Goal: Feedback & Contribution: Submit feedback/report problem

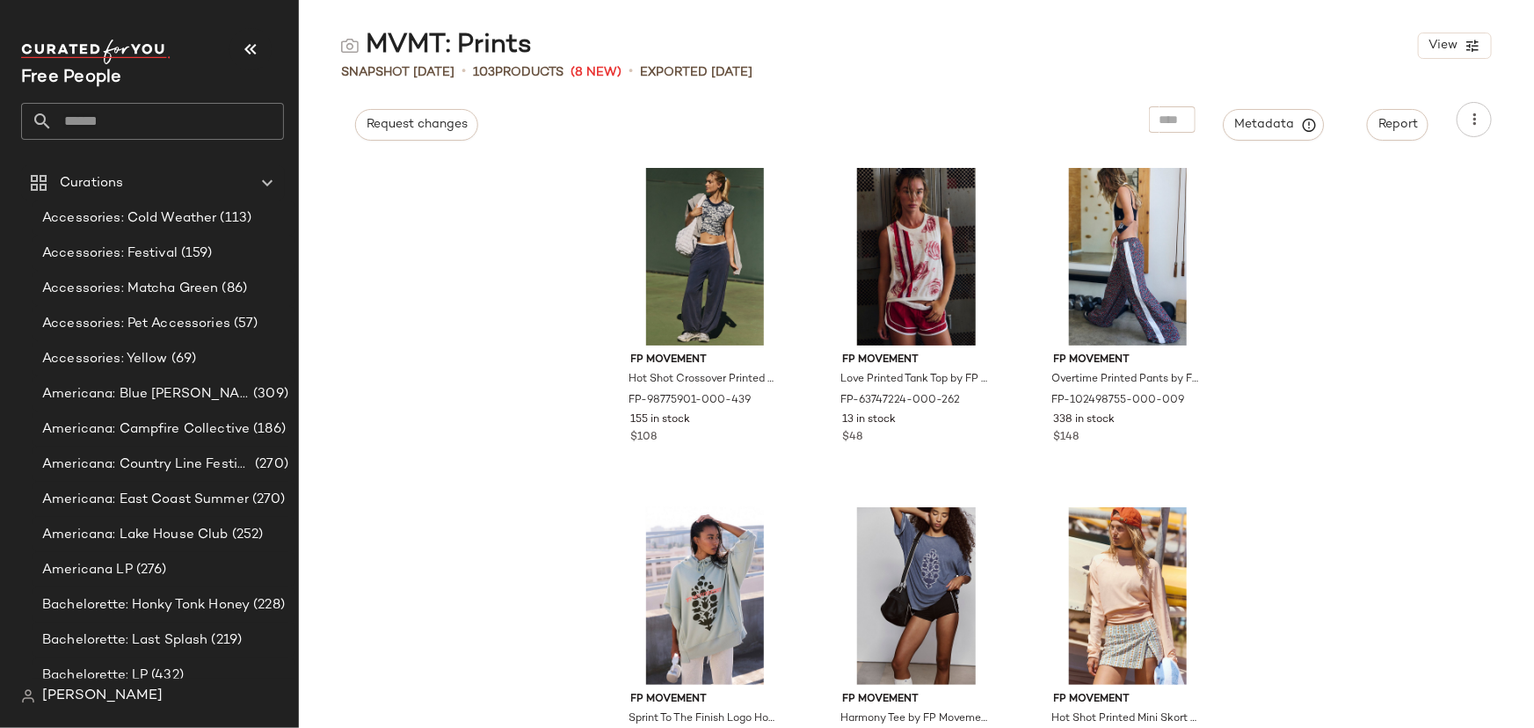
click at [103, 120] on input "text" at bounding box center [168, 121] width 231 height 37
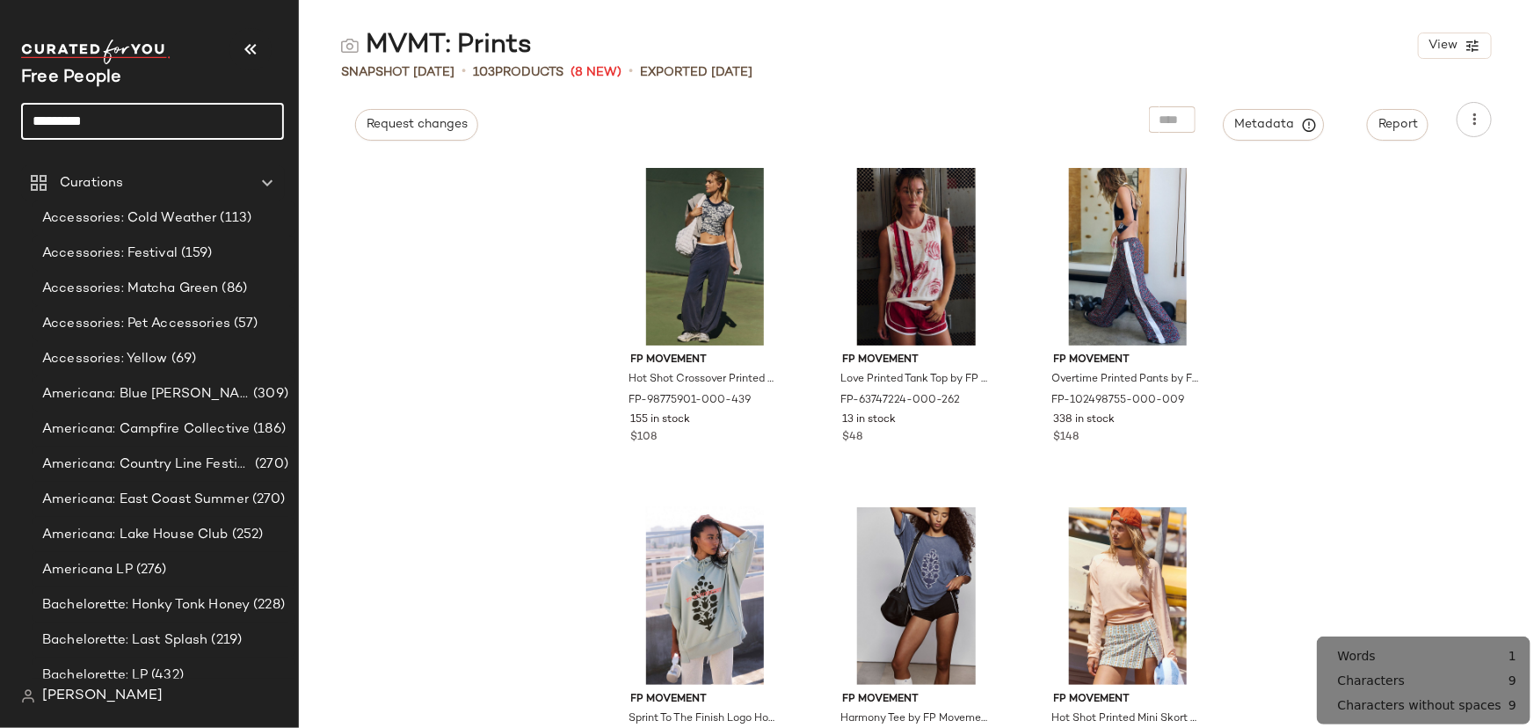
type input "*********"
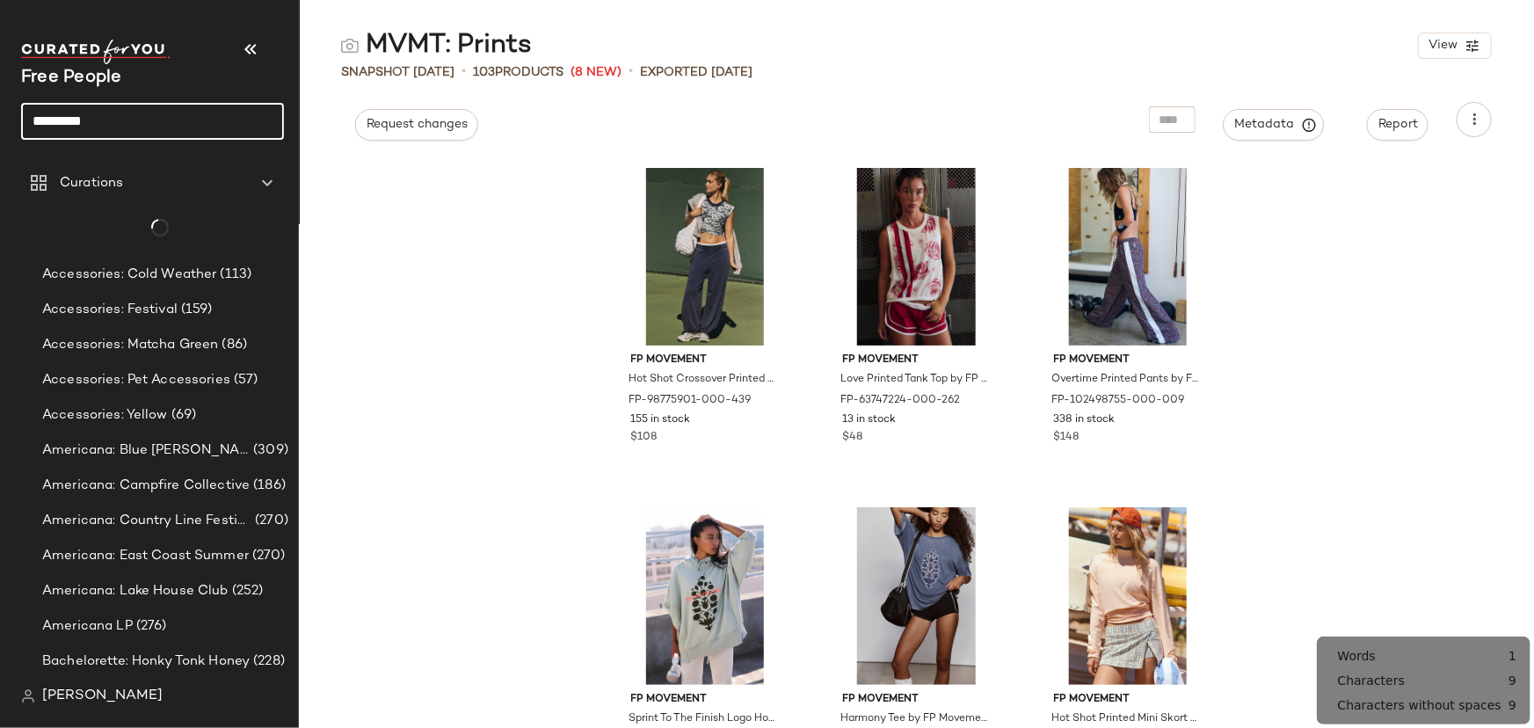
click at [103, 119] on input "*********" at bounding box center [152, 121] width 263 height 37
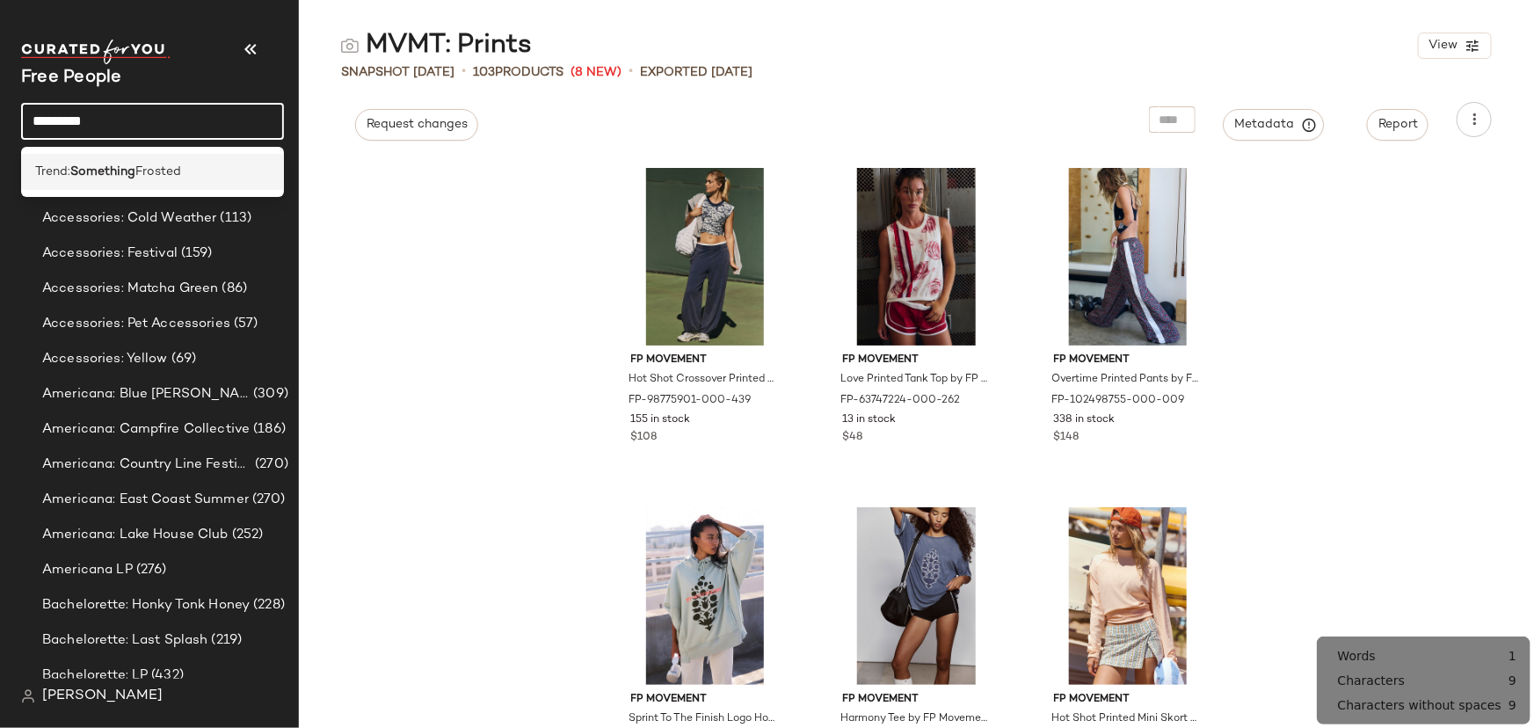
click at [119, 167] on b "Something" at bounding box center [102, 172] width 65 height 18
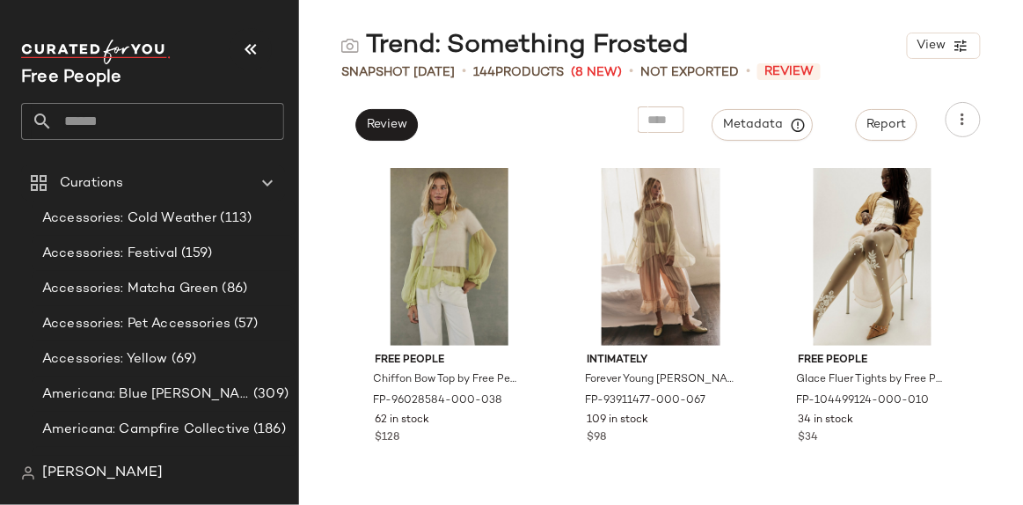
click at [749, 107] on div "Metadata" at bounding box center [762, 119] width 129 height 35
click at [760, 127] on span "Metadata" at bounding box center [763, 125] width 80 height 16
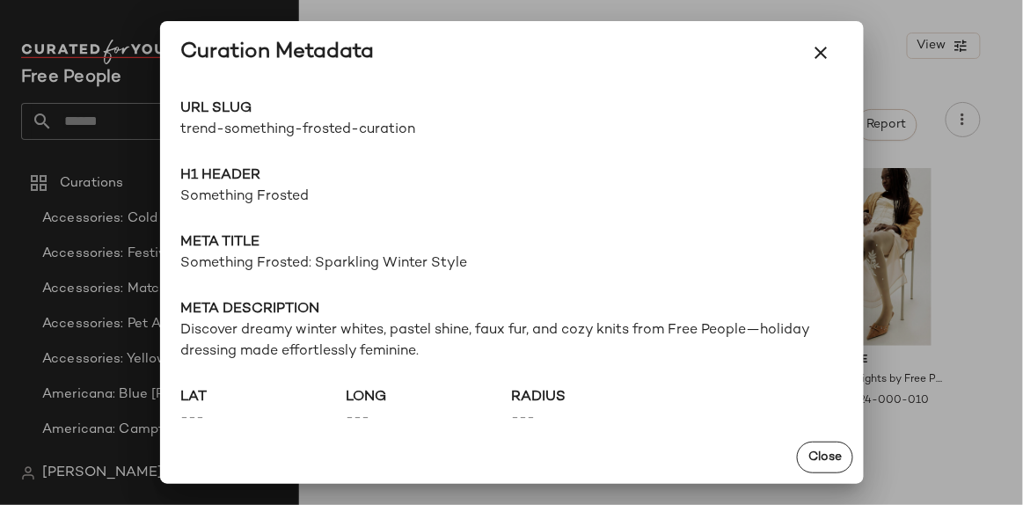
click at [244, 135] on span "trend-something-frosted-curation" at bounding box center [346, 130] width 331 height 21
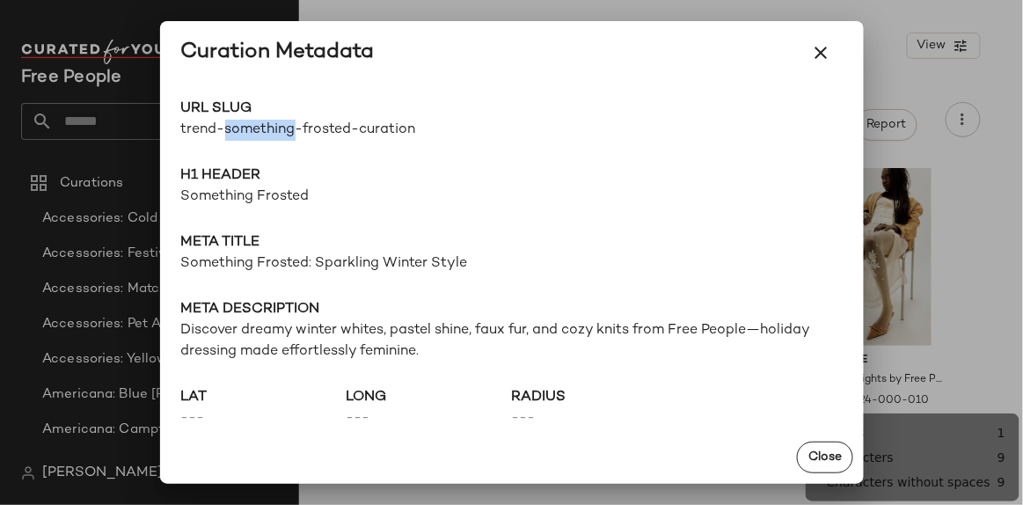
click at [244, 135] on span "trend-something-frosted-curation" at bounding box center [346, 130] width 331 height 21
copy div "trend-something-frosted-curation Go to Shop"
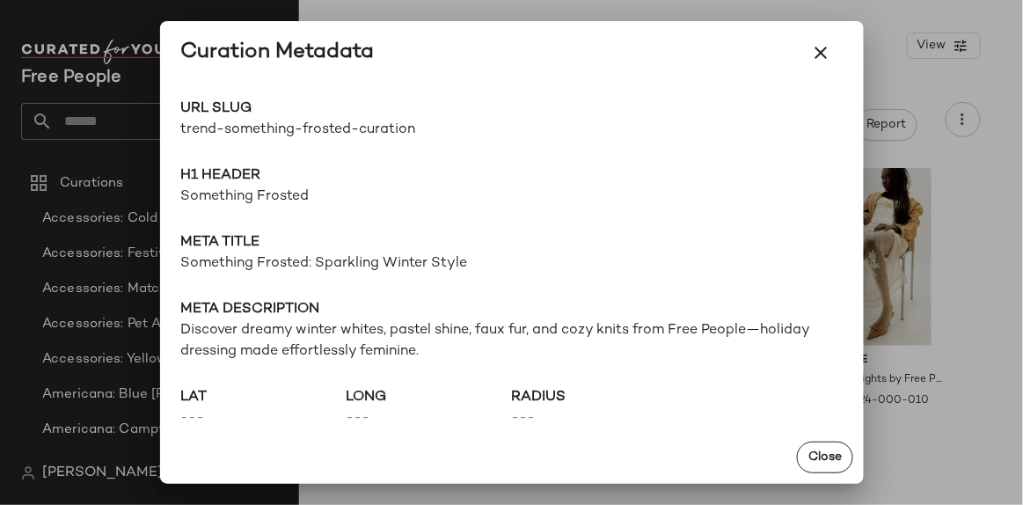
click at [222, 186] on span "H1 Header" at bounding box center [511, 175] width 661 height 21
click at [231, 204] on span "Something Frosted" at bounding box center [511, 196] width 661 height 21
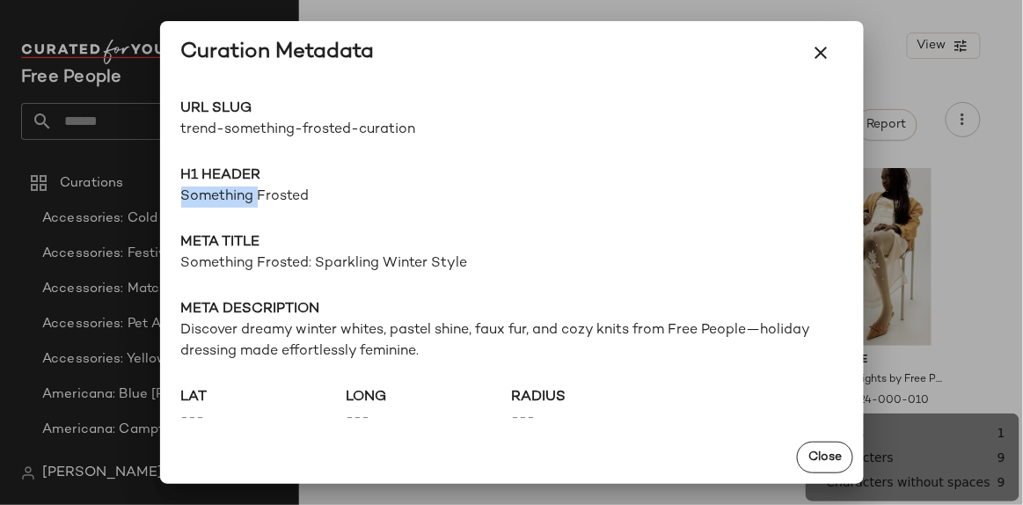
click at [231, 204] on span "Something Frosted" at bounding box center [511, 196] width 661 height 21
copy span "Something Frosted"
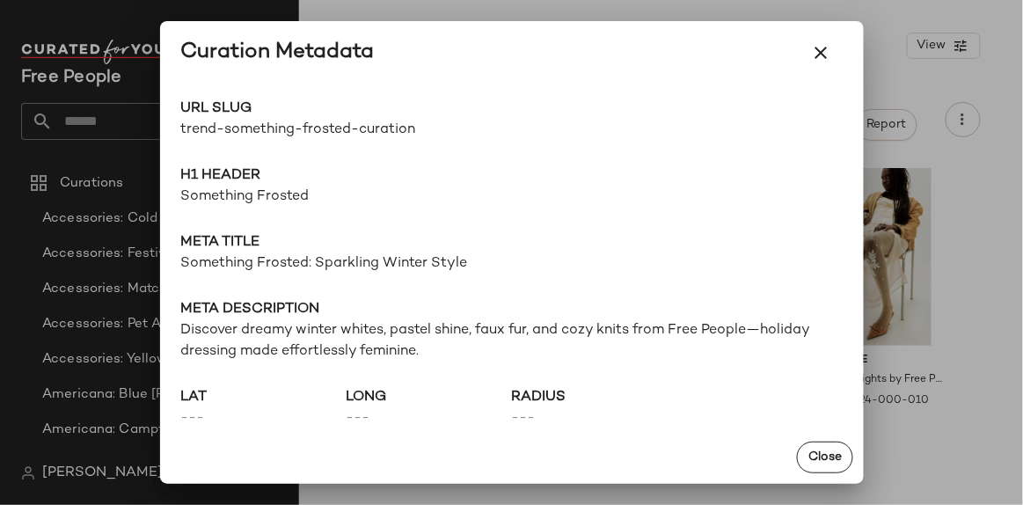
click at [392, 269] on span "Something Frosted: Sparkling Winter Style" at bounding box center [511, 263] width 661 height 21
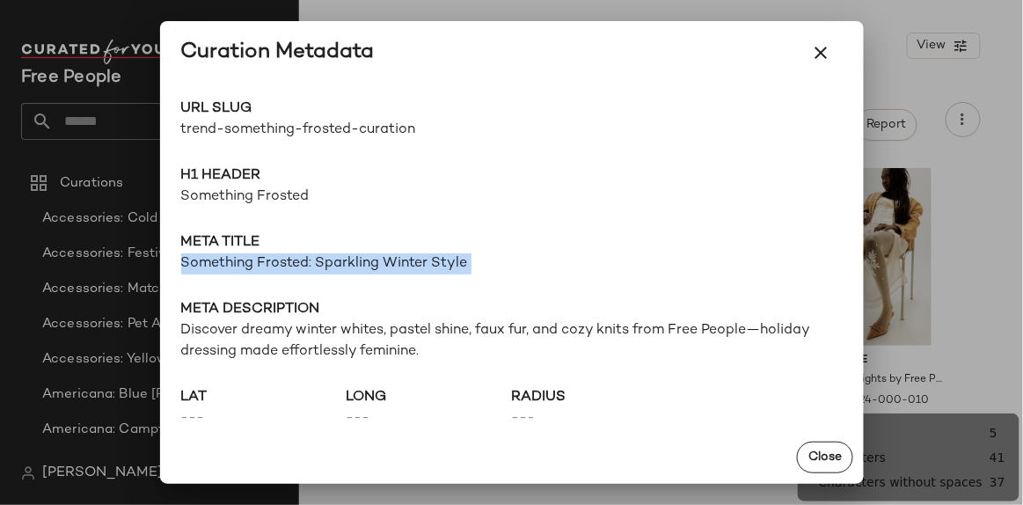
click at [392, 269] on span "Something Frosted: Sparkling Winter Style" at bounding box center [511, 263] width 661 height 21
copy span "Something Frosted: Sparkling Winter Style"
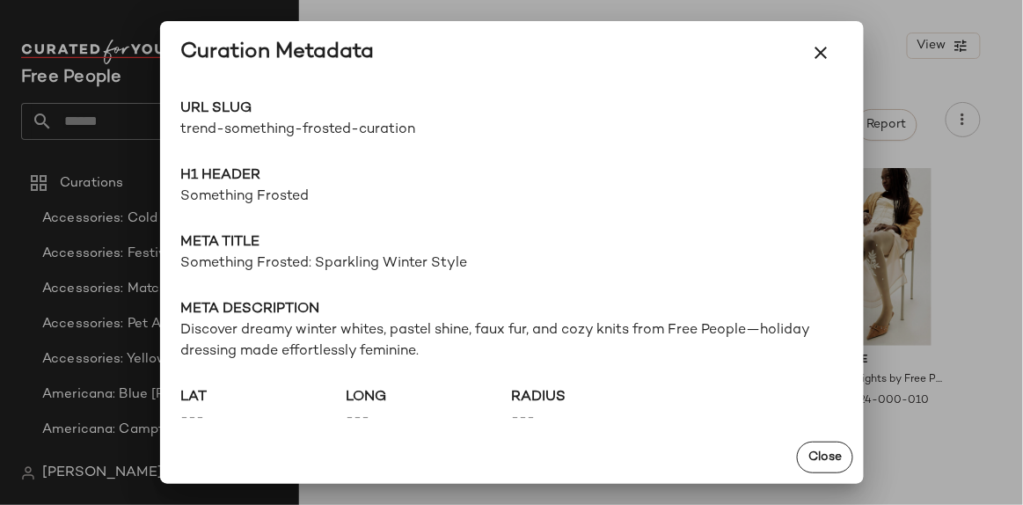
click at [356, 338] on span "Discover dreamy winter whites, pastel shine, faux fur, and cozy knits from Free…" at bounding box center [511, 341] width 661 height 42
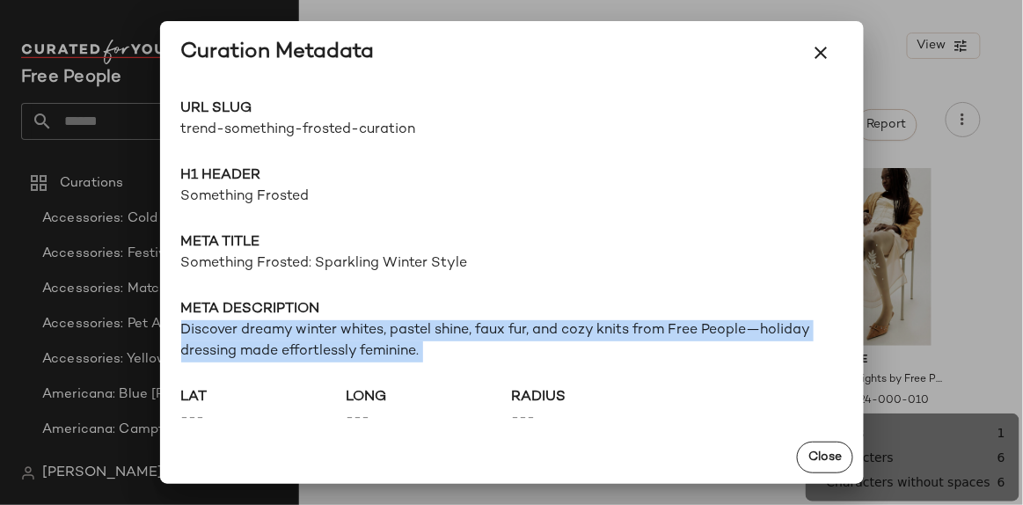
click at [356, 338] on span "Discover dreamy winter whites, pastel shine, faux fur, and cozy knits from Free…" at bounding box center [511, 341] width 661 height 42
copy span "Discover dreamy winter whites, pastel shine, faux fur, and cozy knits from Free…"
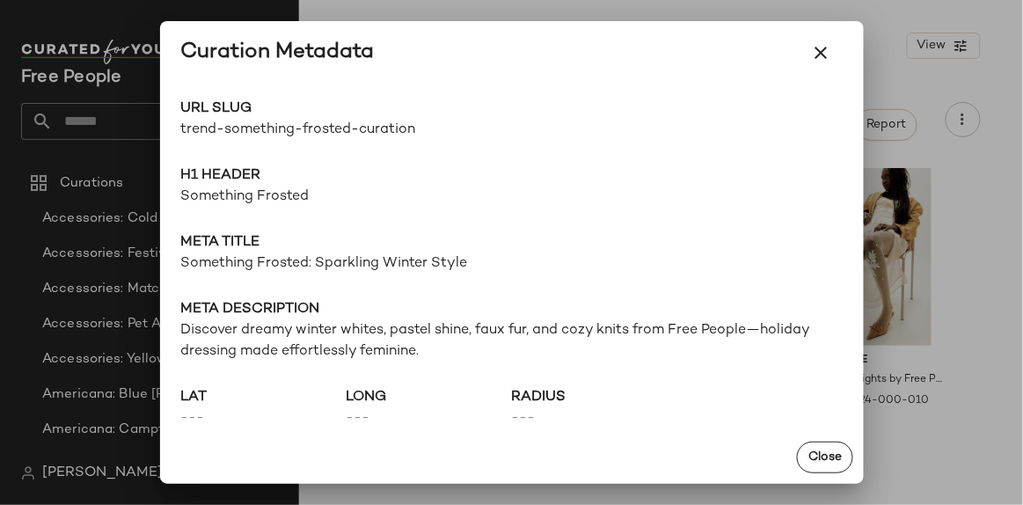
click at [246, 280] on div "URL Slug trend-something-frosted-curation Go to Shop H1 Header Something Froste…" at bounding box center [511, 257] width 703 height 346
click at [237, 260] on span "Something Frosted: Sparkling Winter Style" at bounding box center [511, 263] width 661 height 21
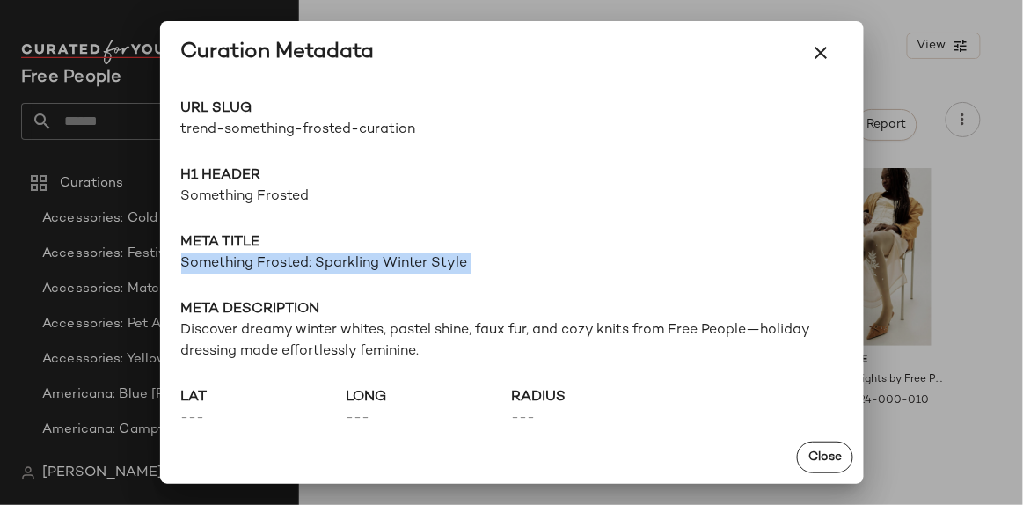
click at [237, 260] on span "Something Frosted: Sparkling Winter Style" at bounding box center [511, 263] width 661 height 21
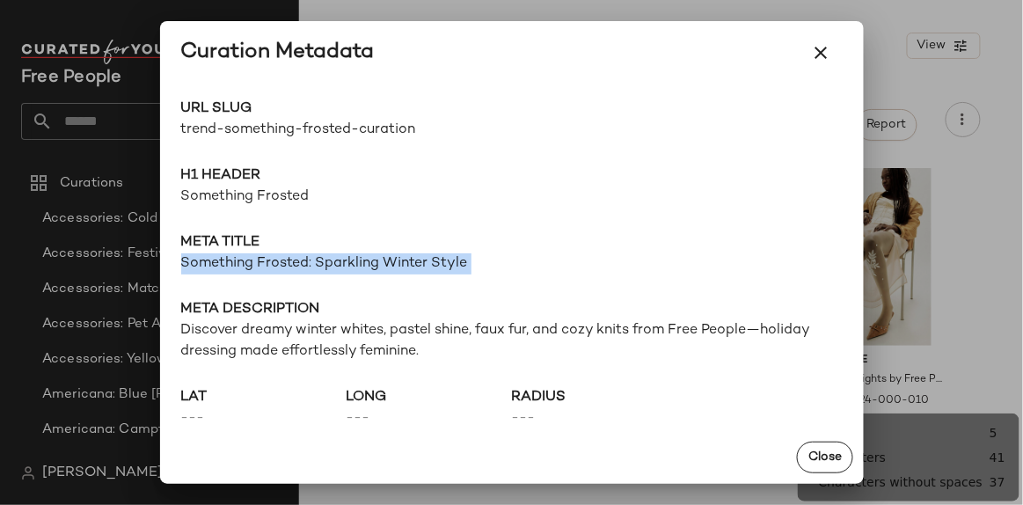
copy span "Something Frosted: Sparkling Winter Style"
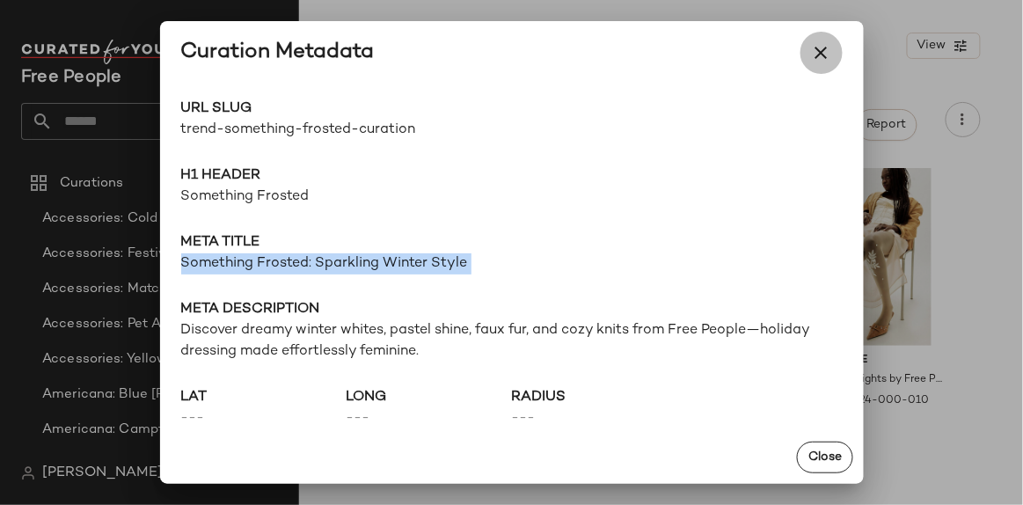
click at [823, 50] on icon "button" at bounding box center [821, 52] width 21 height 21
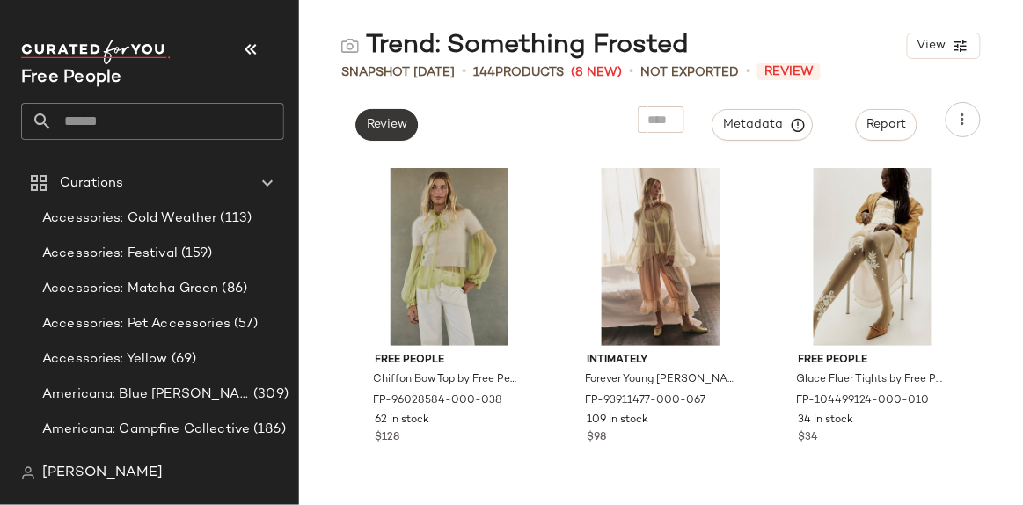
click at [370, 127] on span "Review" at bounding box center [386, 125] width 41 height 14
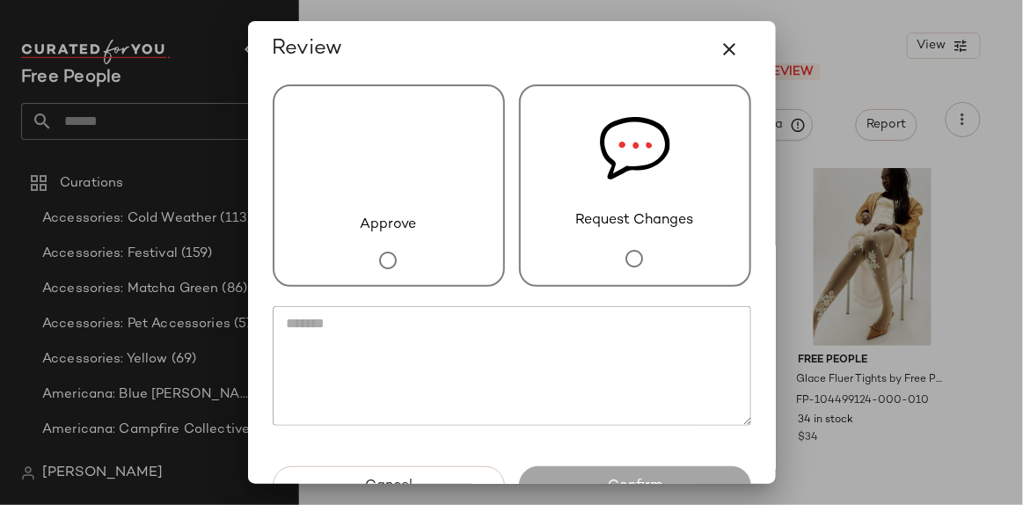
click at [604, 193] on img at bounding box center [635, 148] width 70 height 124
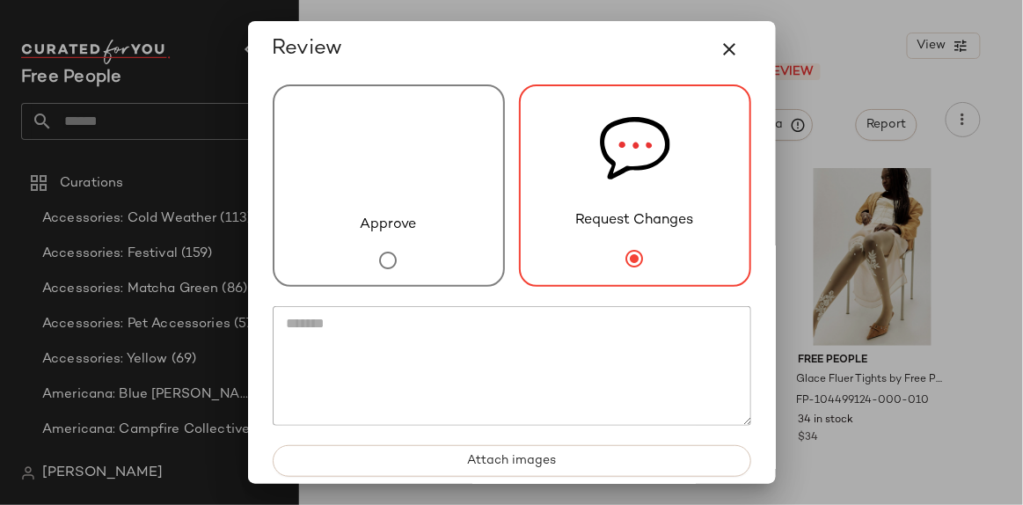
click at [597, 352] on textarea at bounding box center [512, 366] width 478 height 120
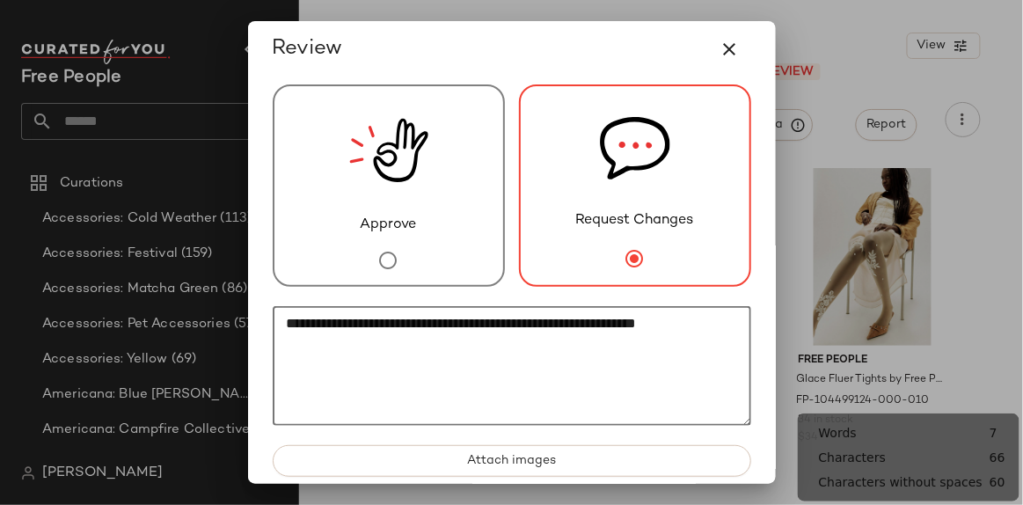
drag, startPoint x: 540, startPoint y: 322, endPoint x: 627, endPoint y: 315, distance: 87.3
click at [627, 315] on textarea "**********" at bounding box center [512, 366] width 478 height 120
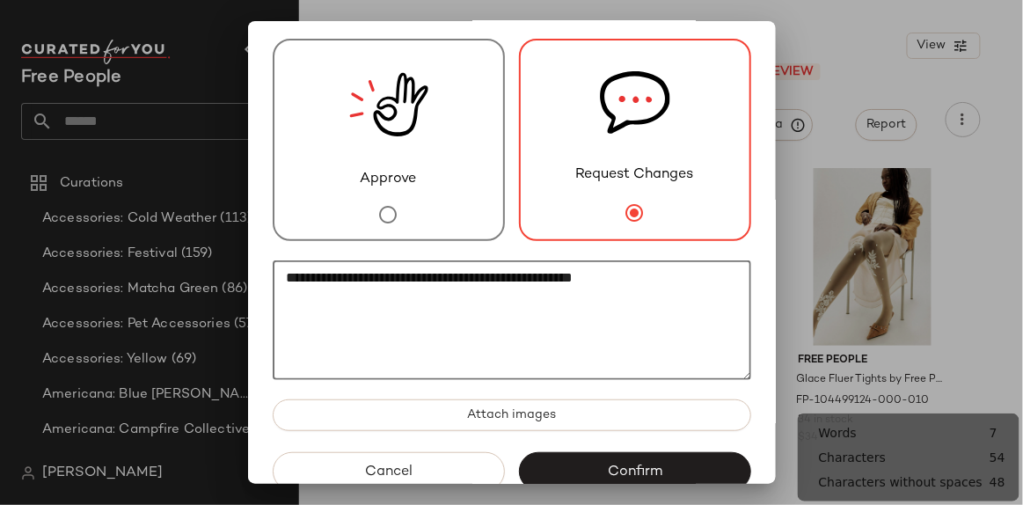
scroll to position [80, 0]
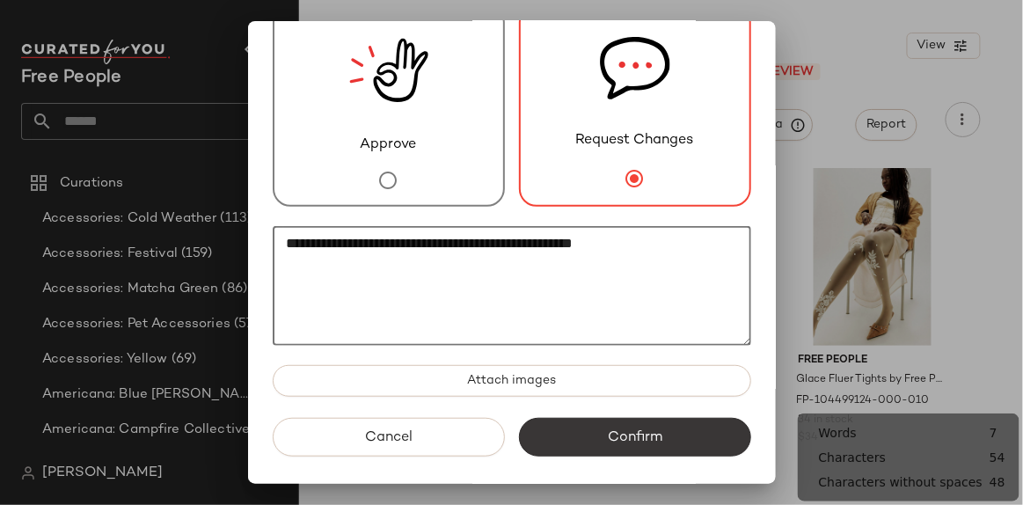
type textarea "**********"
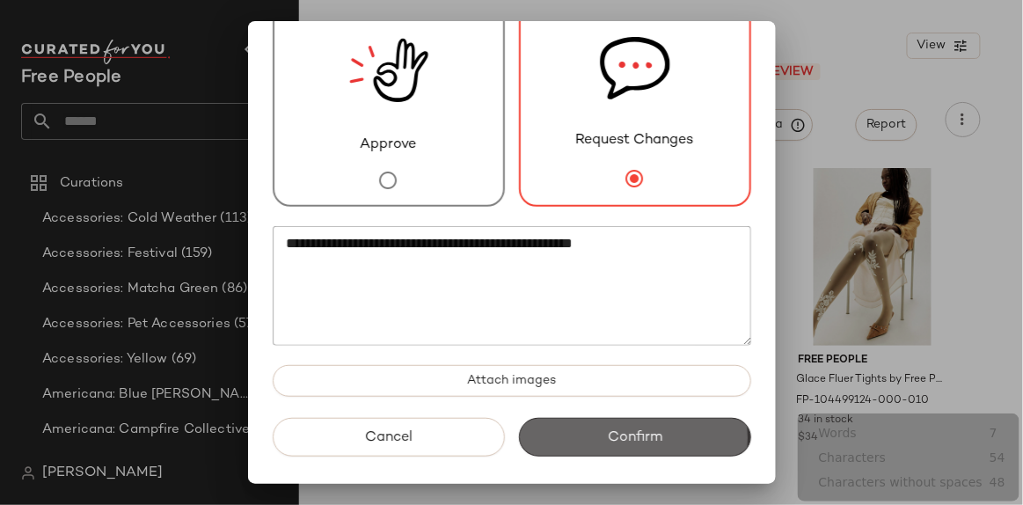
click at [611, 440] on span "Confirm" at bounding box center [634, 437] width 55 height 17
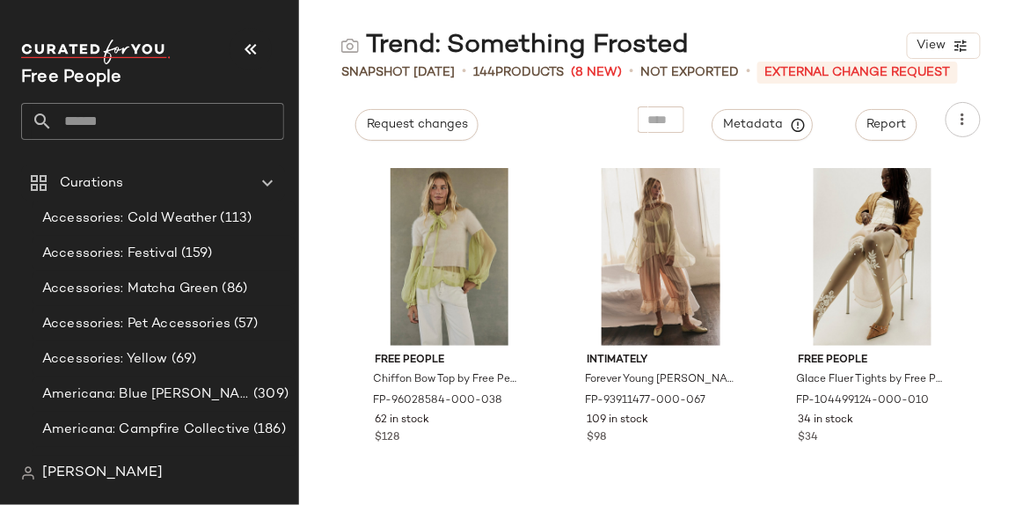
click at [188, 101] on div "Free People" at bounding box center [152, 90] width 263 height 100
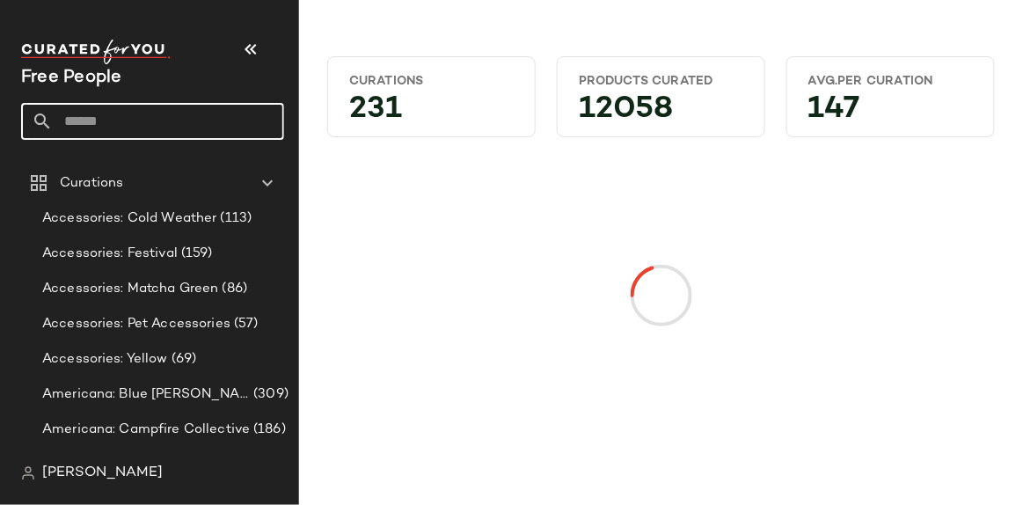
click at [190, 115] on input "text" at bounding box center [168, 121] width 231 height 37
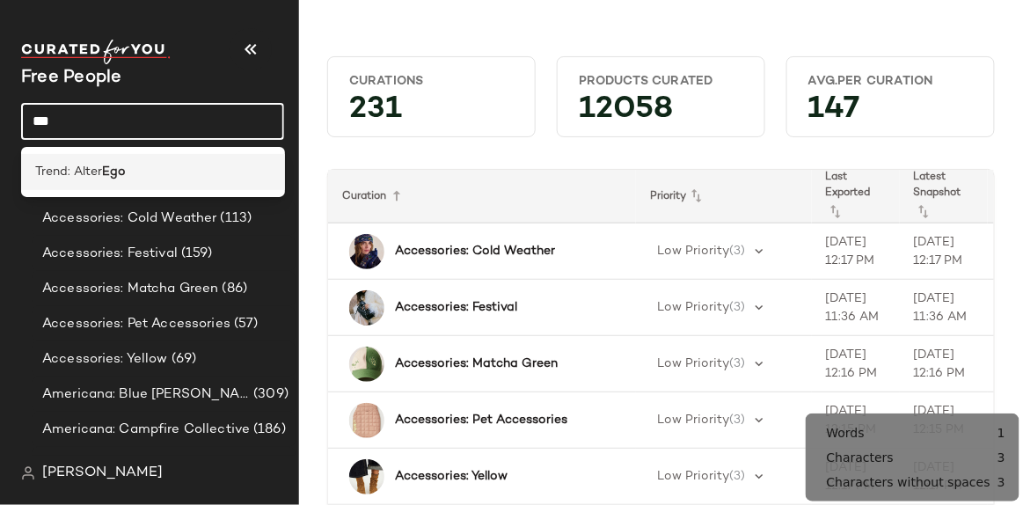
type input "***"
click at [189, 178] on div "Trend: Alter Ego" at bounding box center [152, 172] width 235 height 18
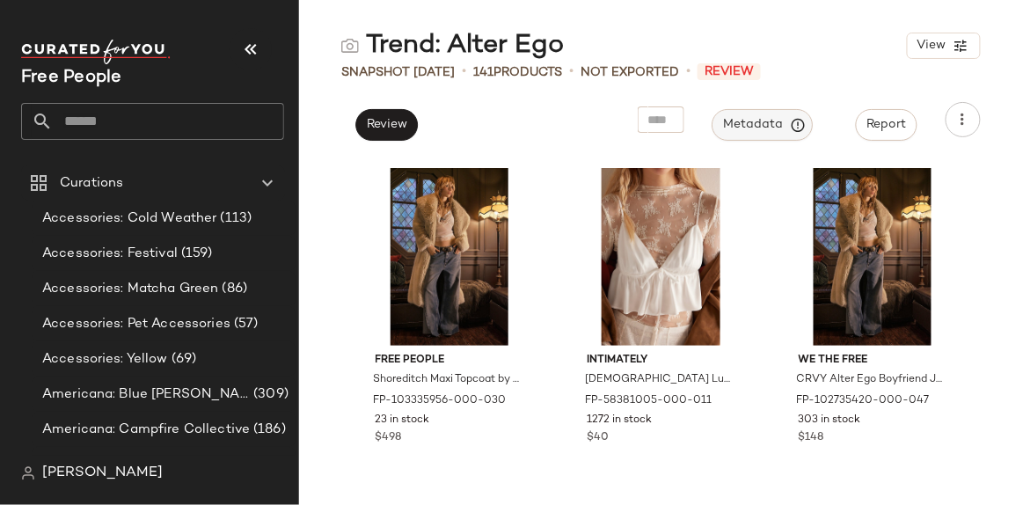
click at [775, 122] on span "Metadata" at bounding box center [763, 125] width 80 height 16
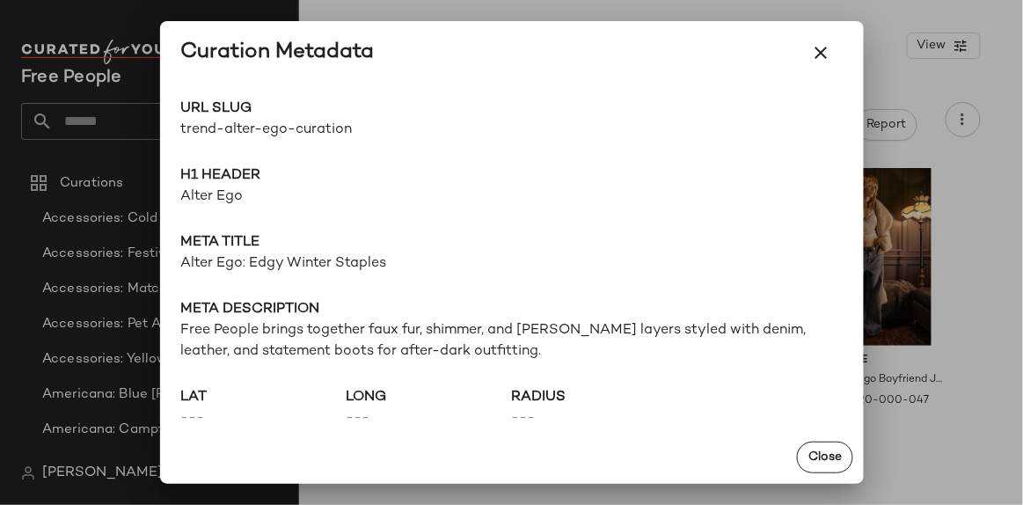
click at [251, 133] on span "trend-alter-ego-curation" at bounding box center [346, 130] width 331 height 21
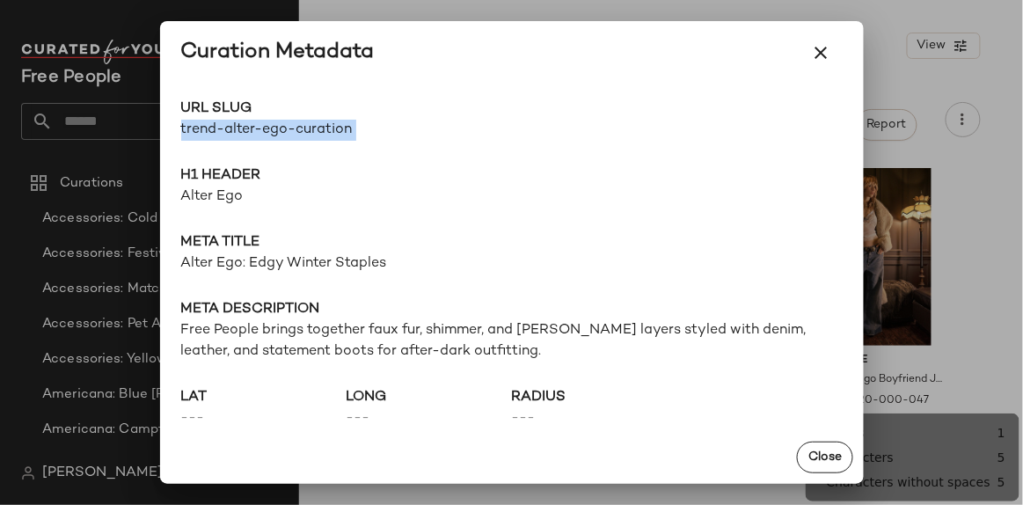
click at [251, 133] on span "trend-alter-ego-curation" at bounding box center [346, 130] width 331 height 21
copy div "trend-alter-ego-curation Go to Shop"
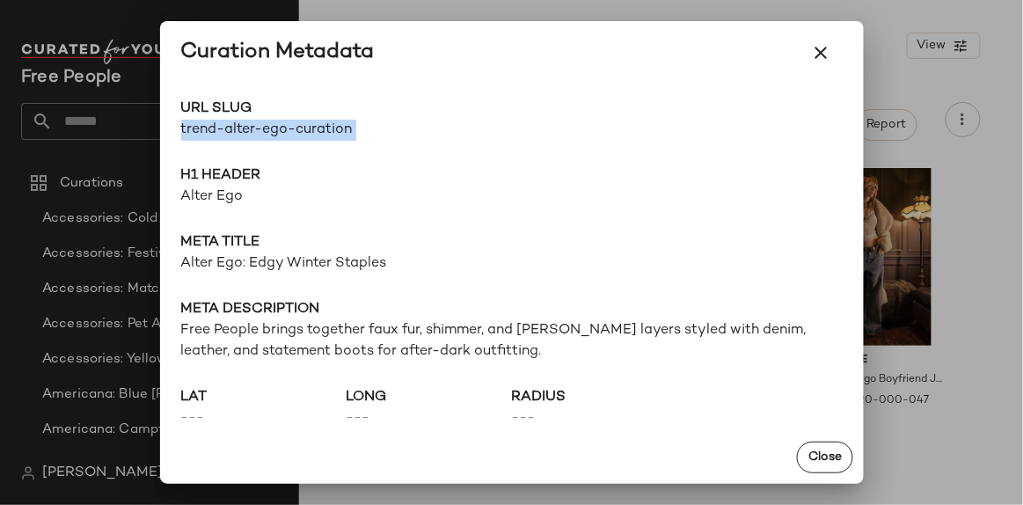
click at [270, 279] on div "URL Slug trend-alter-ego-curation Go to Shop H1 Header Alter Ego Meta title Alt…" at bounding box center [511, 257] width 703 height 346
click at [265, 258] on span "Alter Ego: Edgy Winter Staples" at bounding box center [511, 263] width 661 height 21
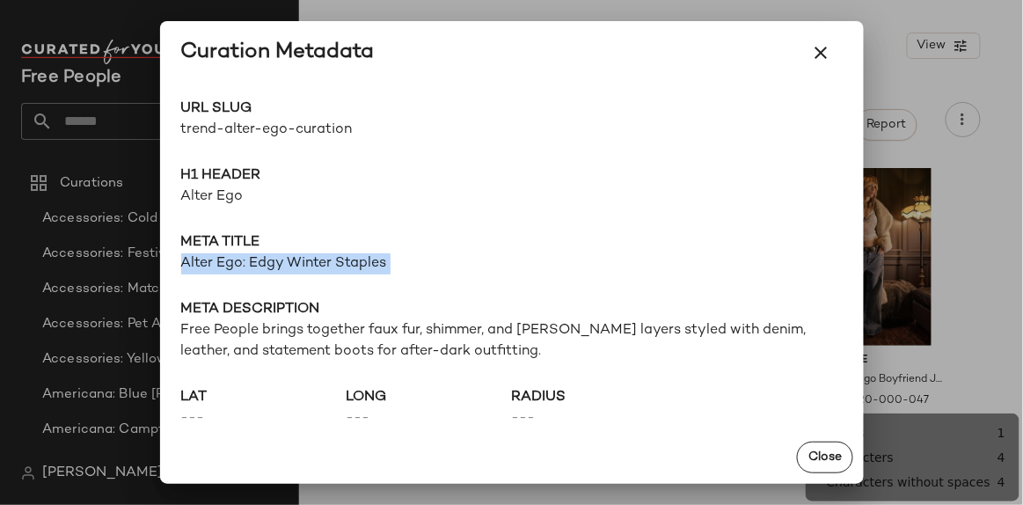
click at [266, 258] on span "Alter Ego: Edgy Winter Staples" at bounding box center [511, 263] width 661 height 21
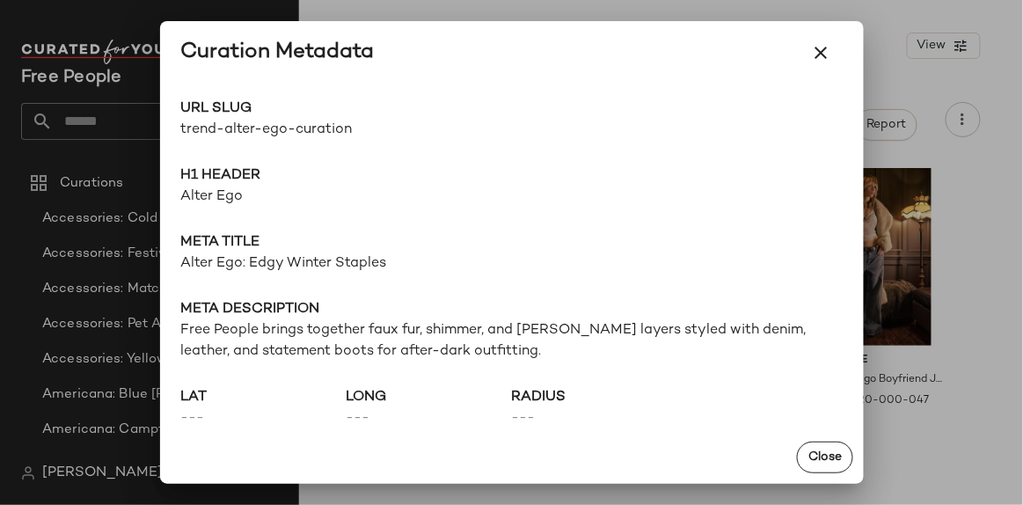
click at [225, 194] on span "Alter Ego" at bounding box center [511, 196] width 661 height 21
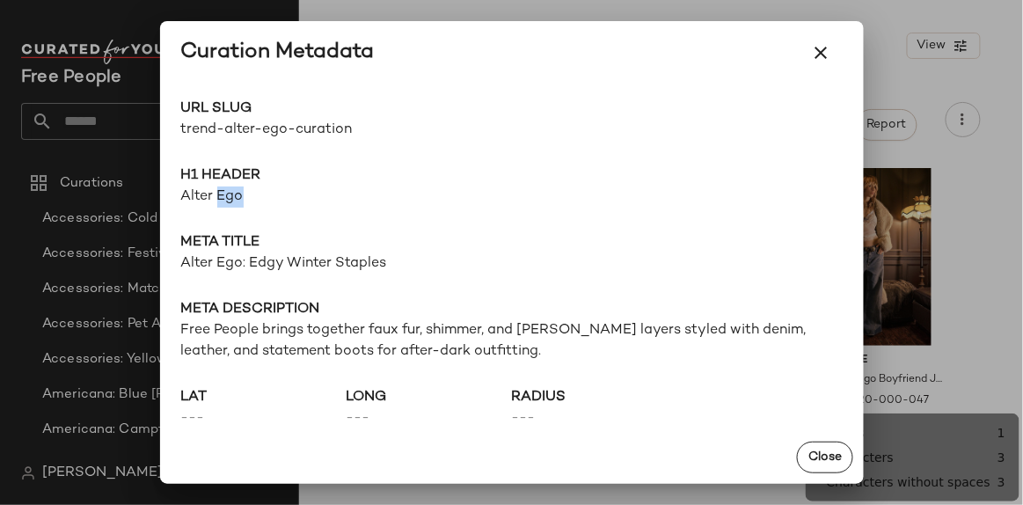
click at [225, 194] on span "Alter Ego" at bounding box center [511, 196] width 661 height 21
copy span "Alter Ego"
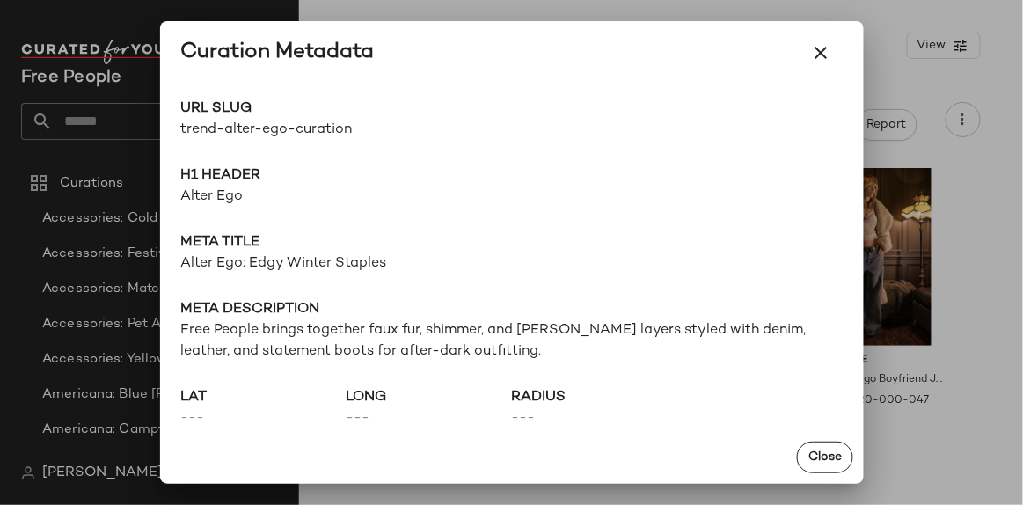
click at [379, 336] on span "Free People brings together faux fur, shimmer, and [PERSON_NAME] layers styled …" at bounding box center [511, 341] width 661 height 42
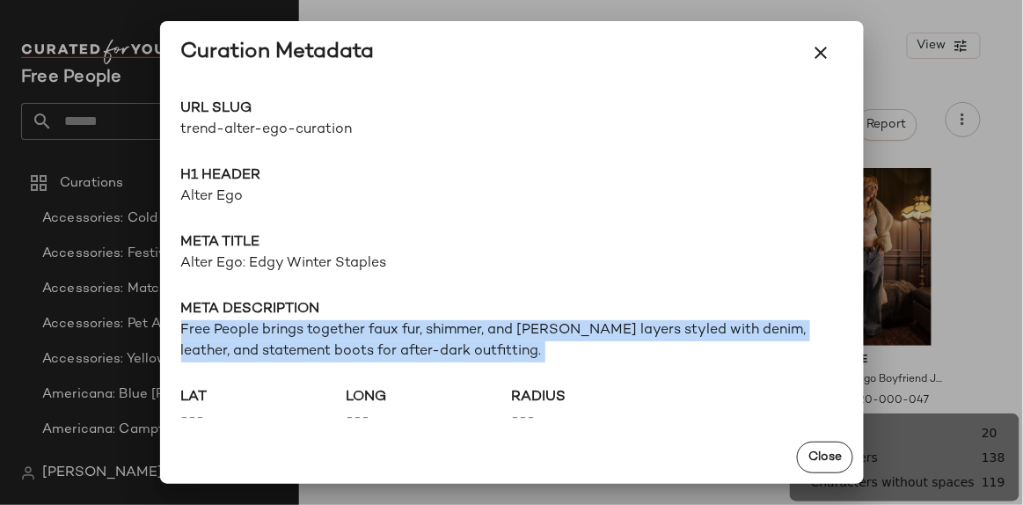
click at [379, 336] on span "Free People brings together faux fur, shimmer, and [PERSON_NAME] layers styled …" at bounding box center [511, 341] width 661 height 42
copy span "Free People brings together faux fur, shimmer, and [PERSON_NAME] layers styled …"
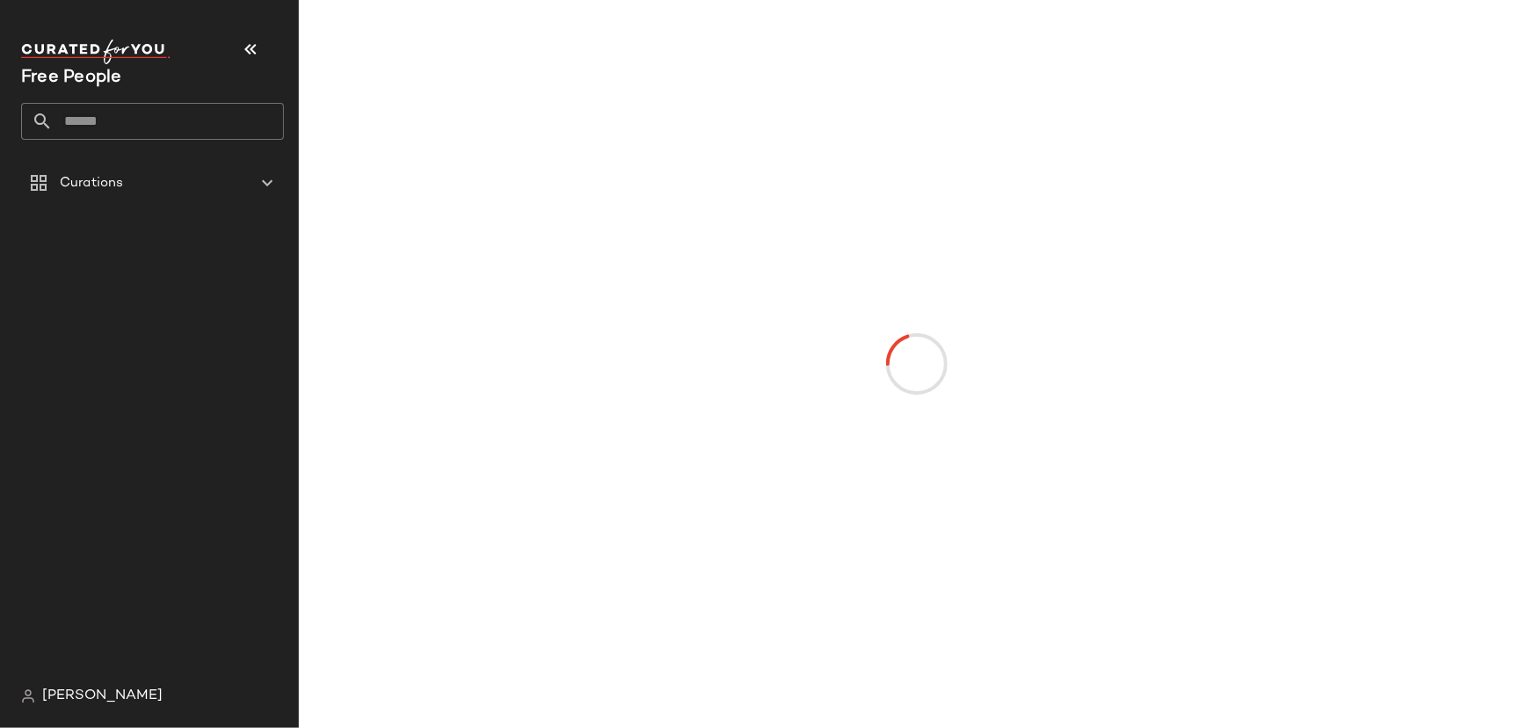
click at [205, 128] on input "text" at bounding box center [168, 121] width 231 height 37
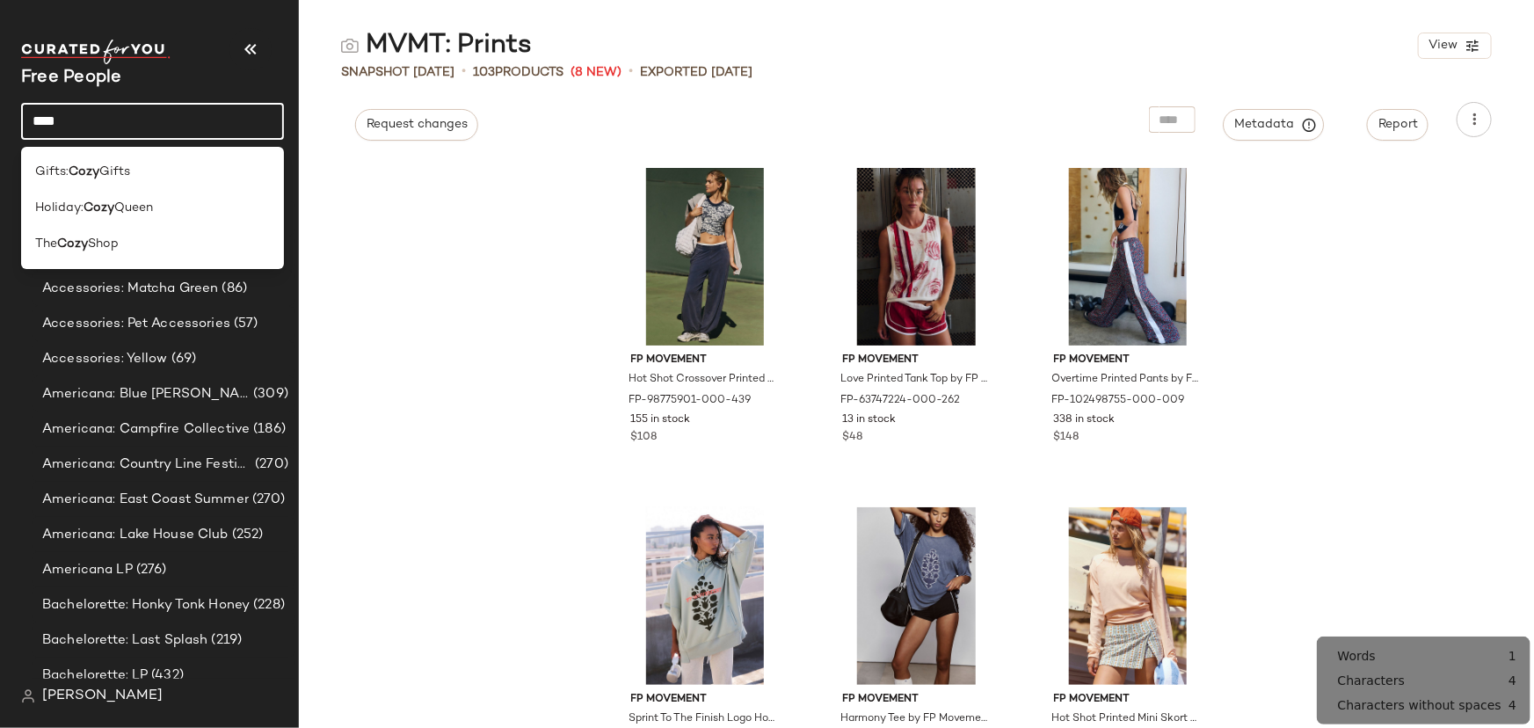
click at [90, 123] on input "****" at bounding box center [152, 121] width 263 height 37
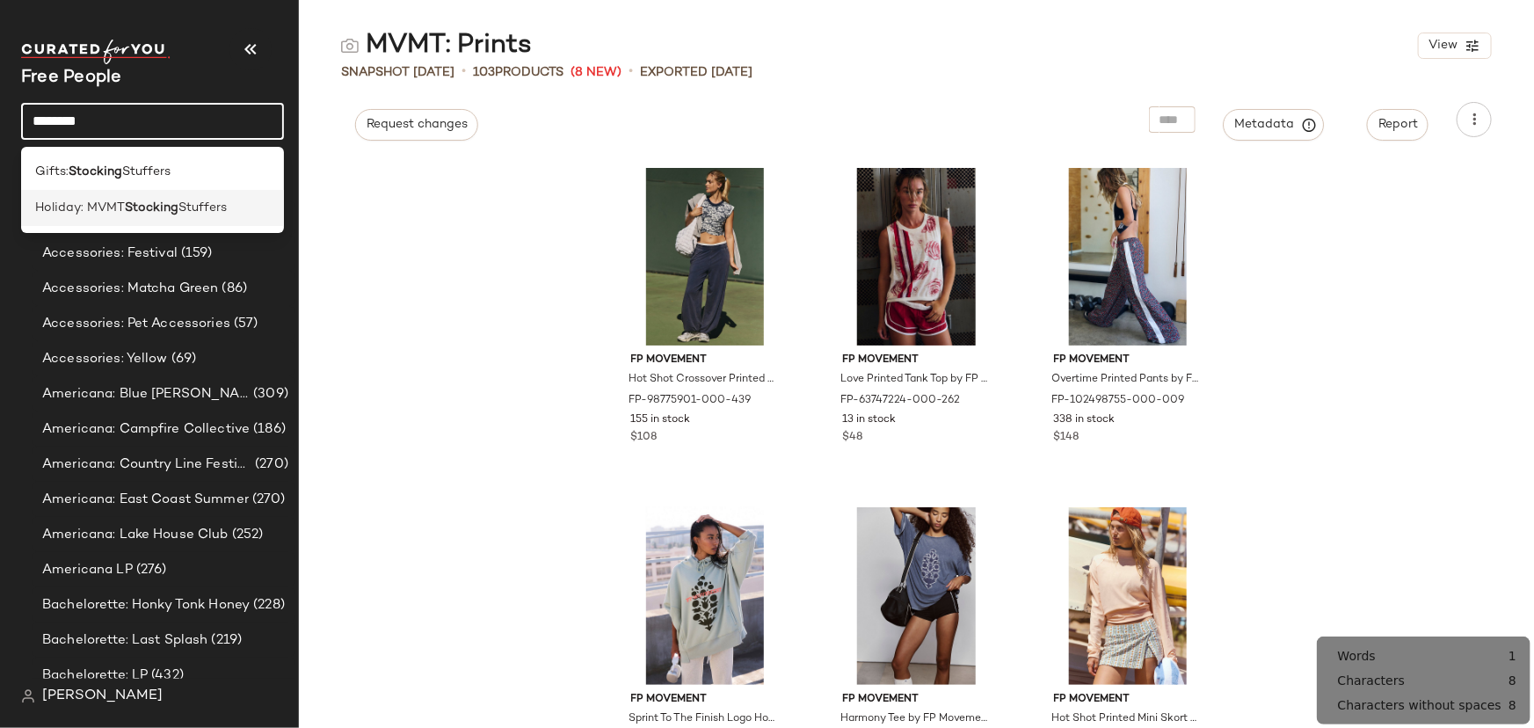
type input "********"
click at [173, 212] on b "Stocking" at bounding box center [152, 208] width 54 height 18
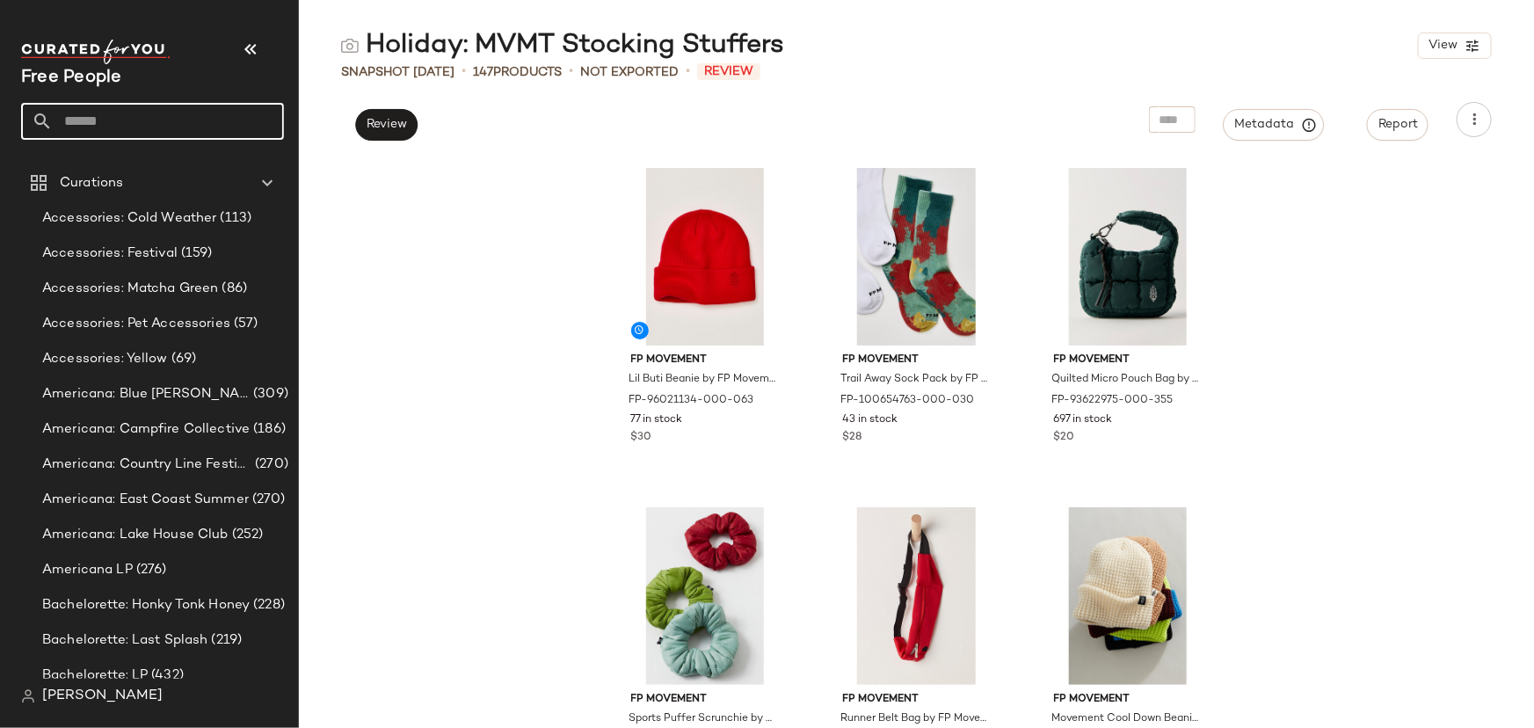
click at [104, 131] on input "text" at bounding box center [168, 121] width 231 height 37
click at [424, 255] on div "FP Movement Lil Buti Beanie by FP Movement at Free People in Red FP-96021134-00…" at bounding box center [916, 443] width 1235 height 570
click at [92, 130] on input "text" at bounding box center [168, 121] width 231 height 37
click at [178, 120] on input "text" at bounding box center [168, 121] width 231 height 37
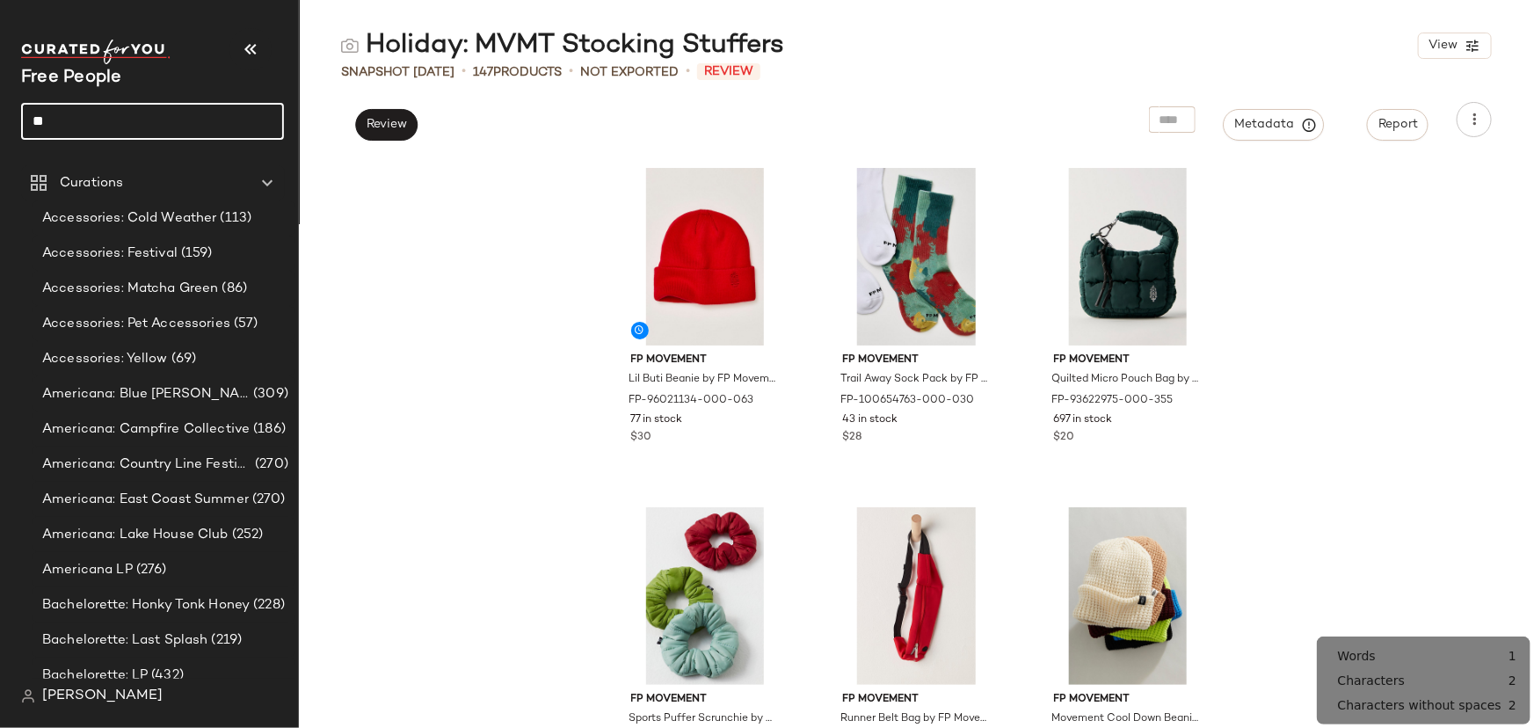
type input "*"
click at [174, 118] on input "****" at bounding box center [152, 121] width 263 height 37
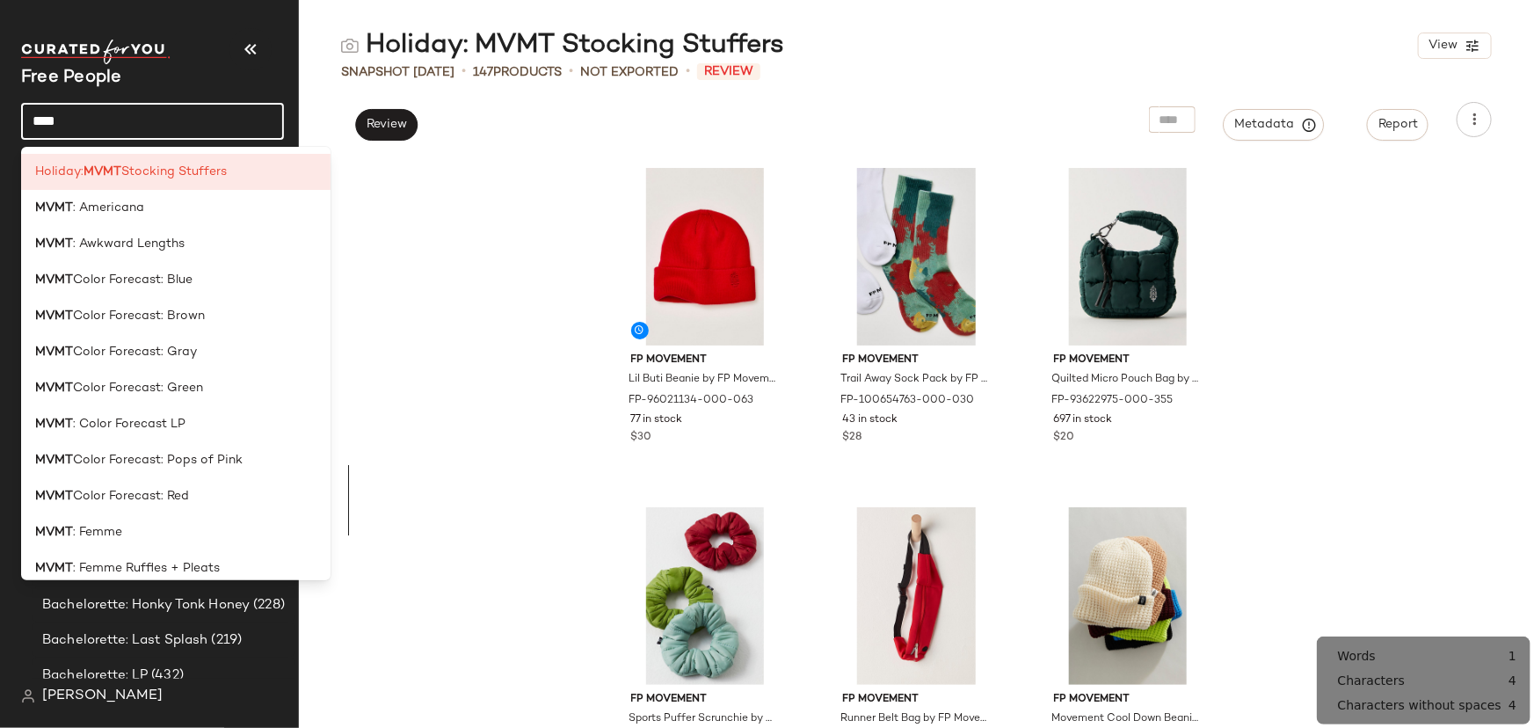
click at [75, 120] on input "****" at bounding box center [152, 121] width 263 height 37
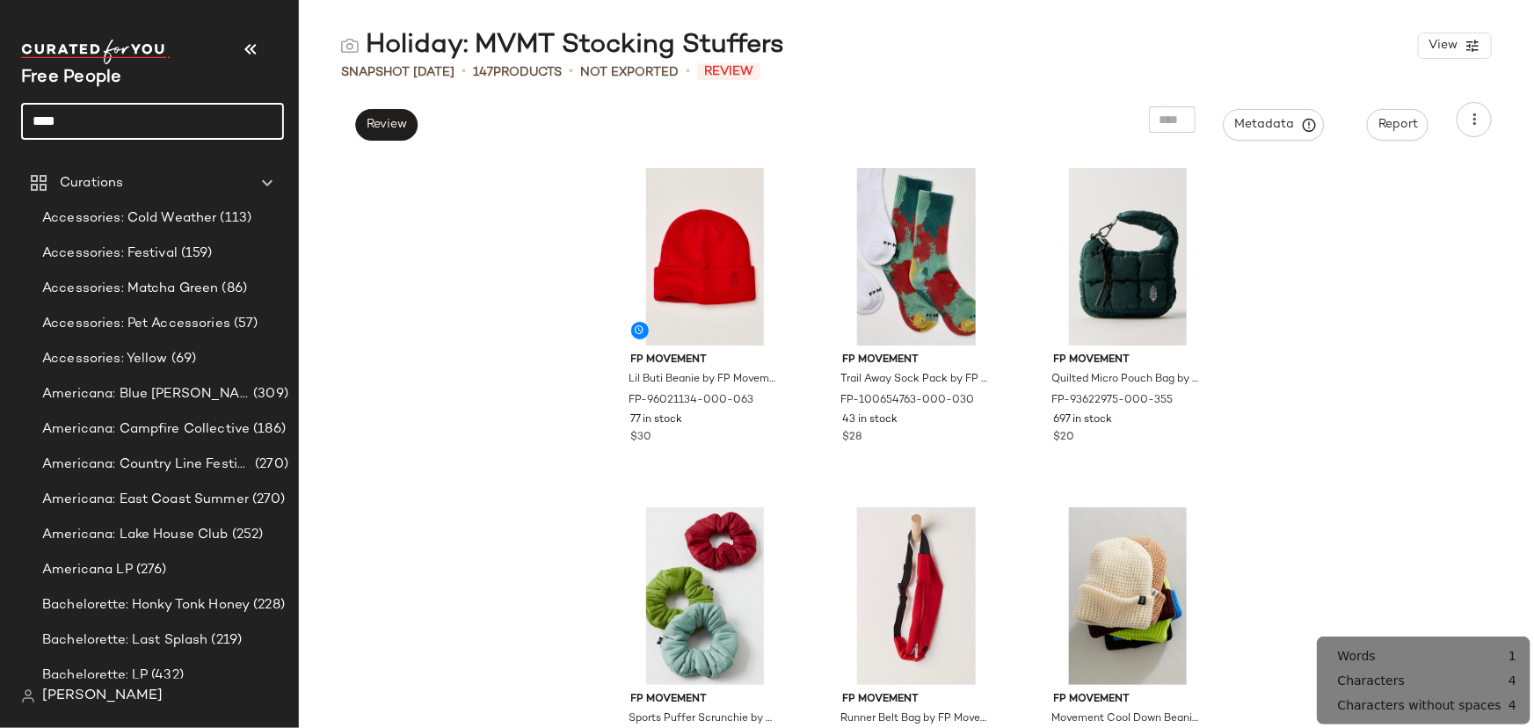
click at [76, 126] on input "****" at bounding box center [152, 121] width 263 height 37
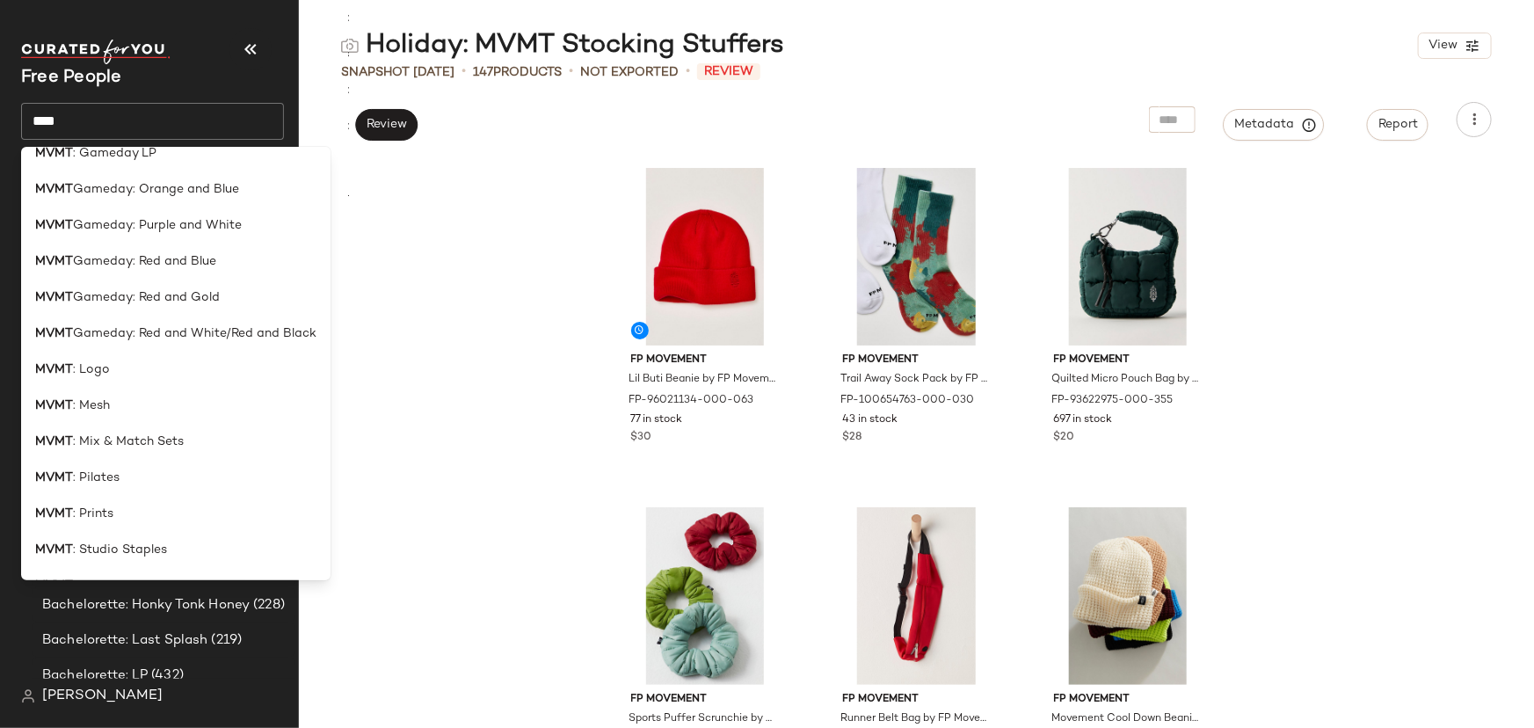
scroll to position [625, 0]
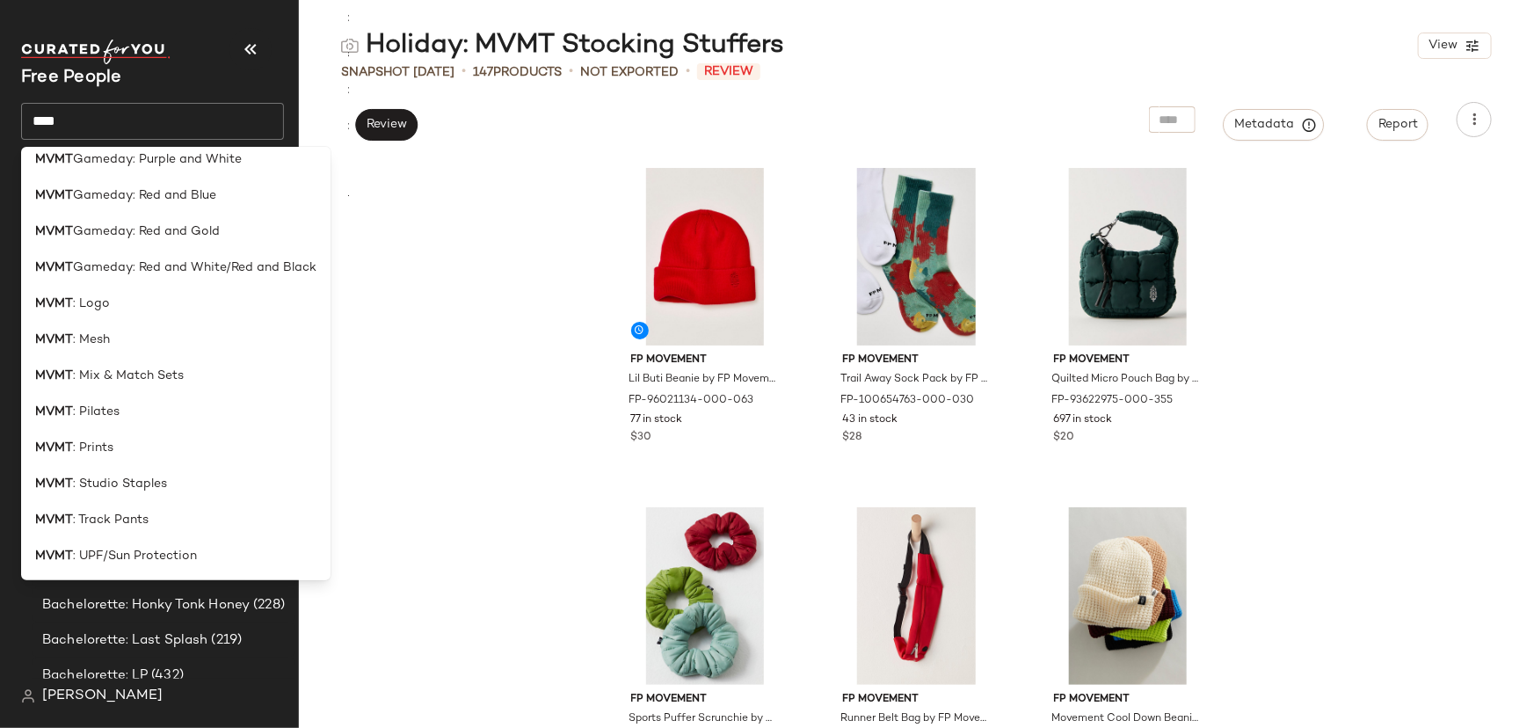
click at [125, 124] on input "****" at bounding box center [152, 121] width 263 height 37
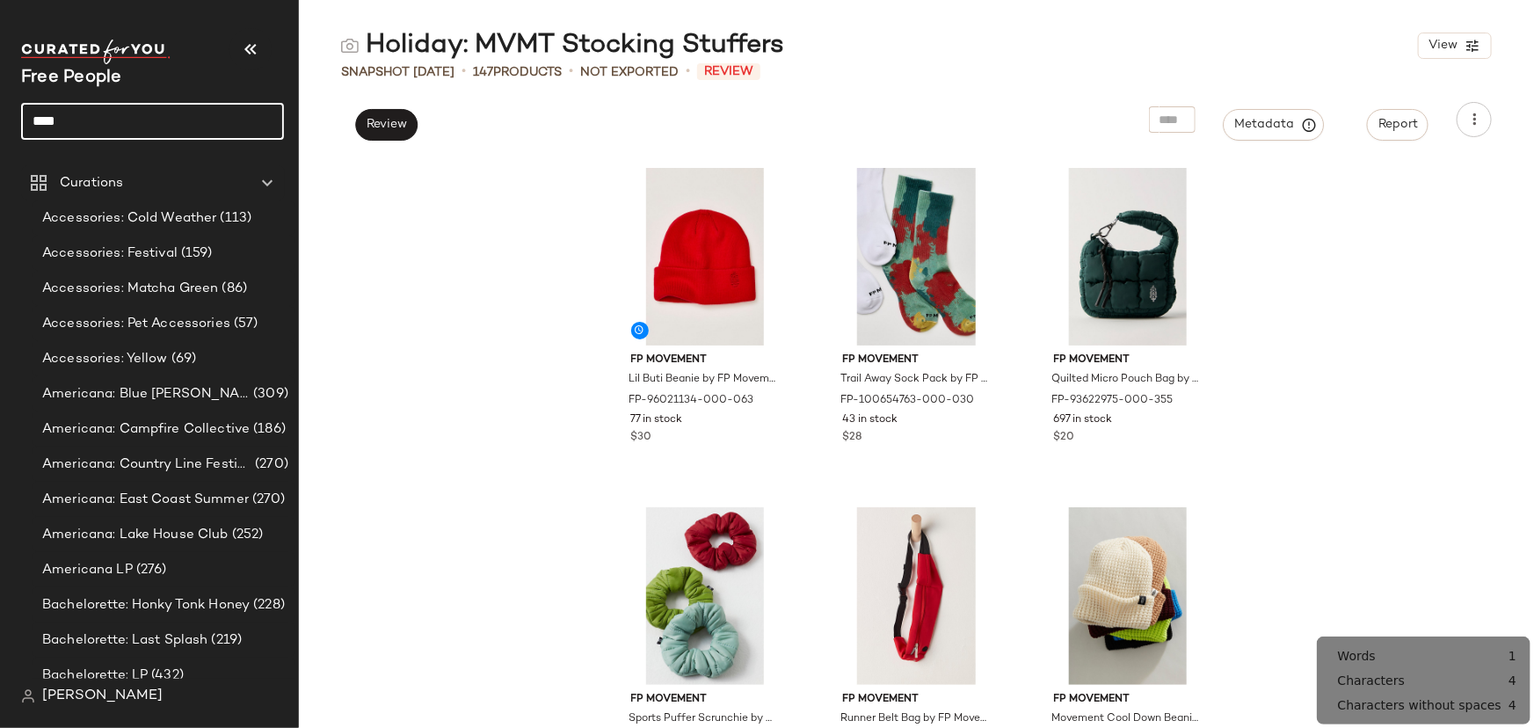
click at [125, 124] on input "****" at bounding box center [152, 121] width 263 height 37
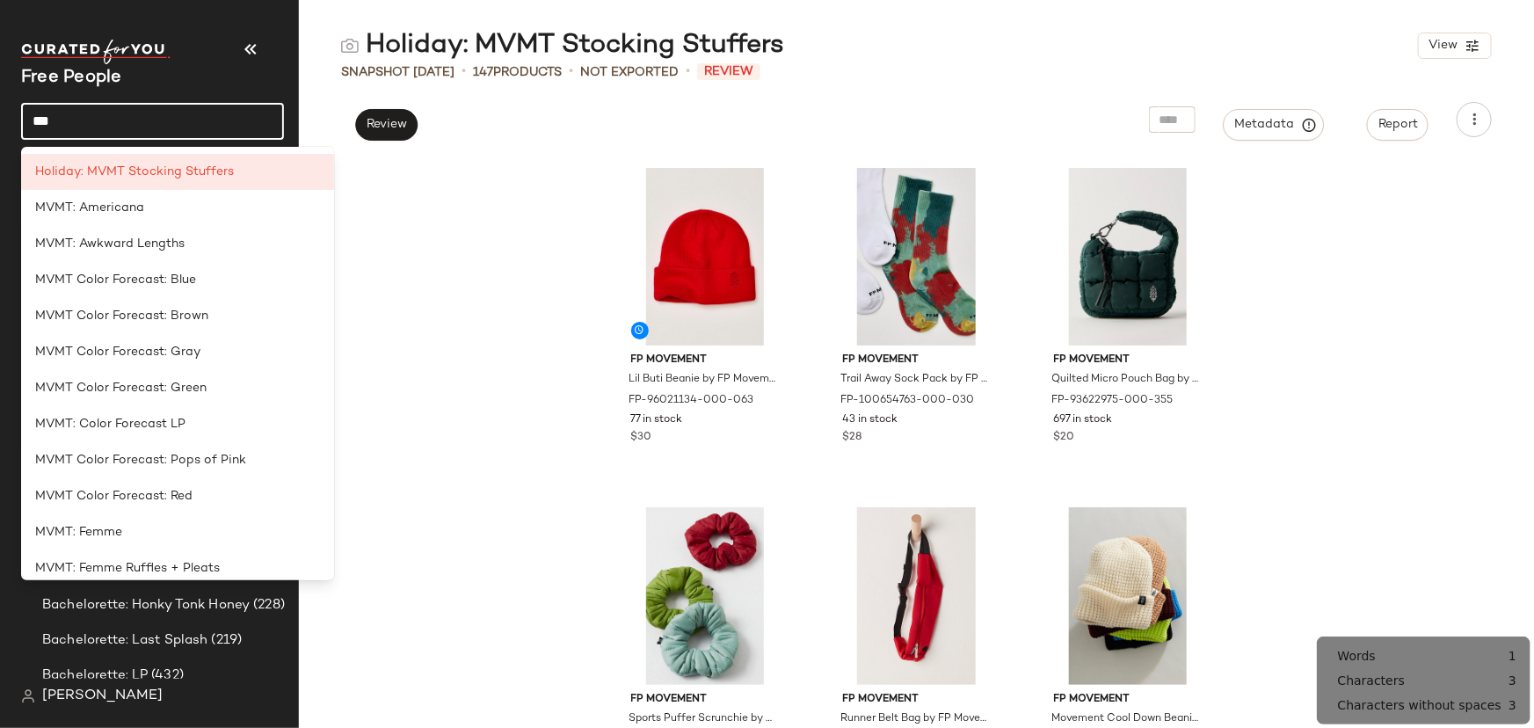
type input "***"
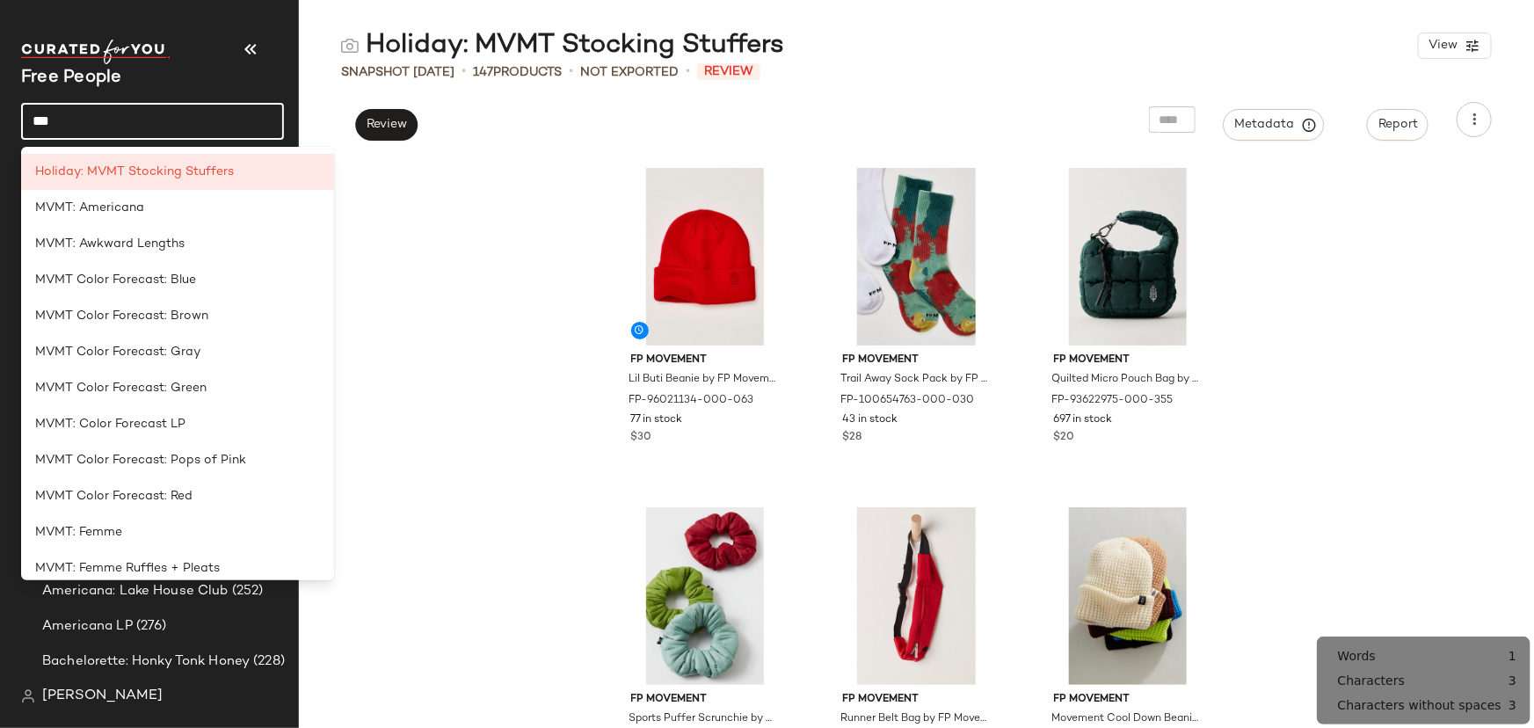
click at [125, 124] on input "***" at bounding box center [152, 121] width 263 height 37
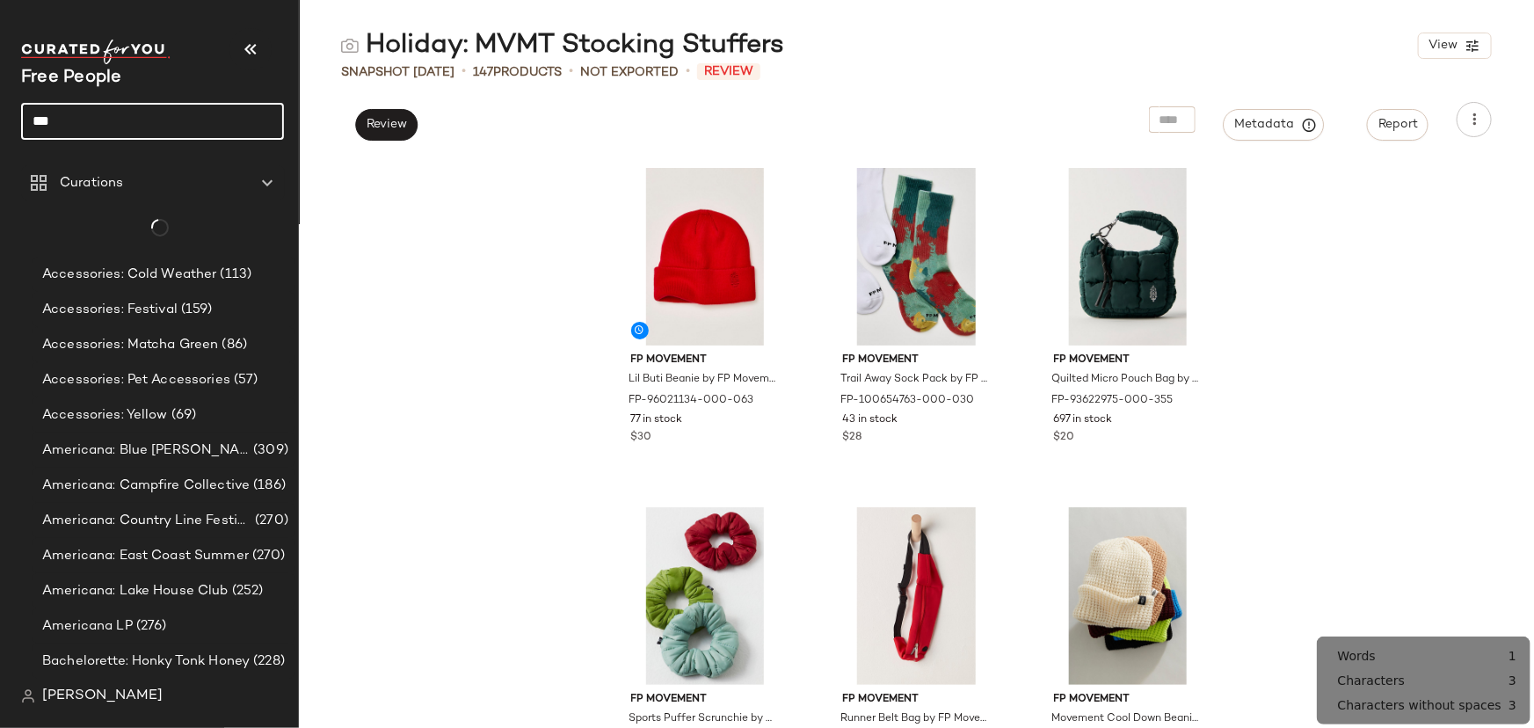
click at [125, 124] on input "***" at bounding box center [152, 121] width 263 height 37
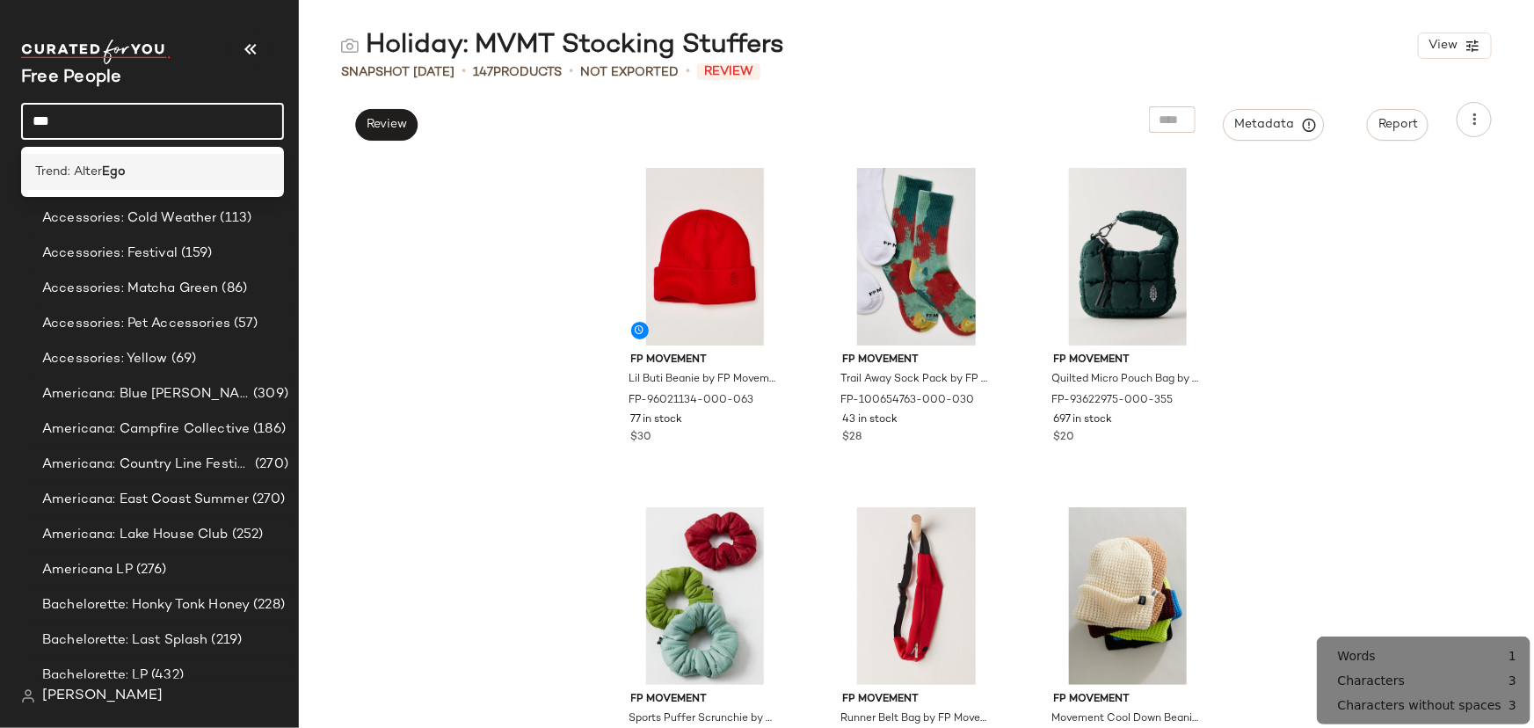
click at [151, 185] on div "Trend: Alter Ego" at bounding box center [152, 172] width 263 height 36
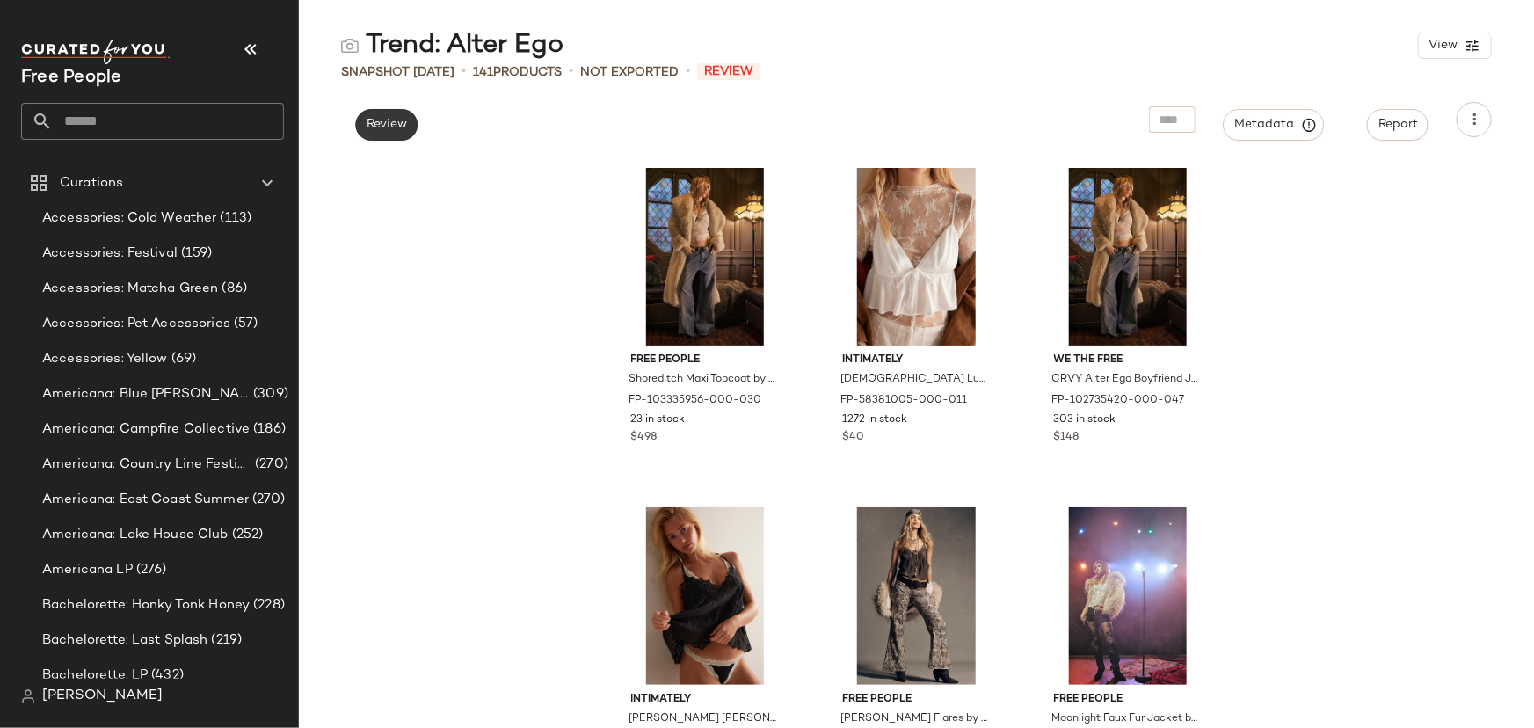
click at [404, 123] on span "Review" at bounding box center [386, 125] width 41 height 14
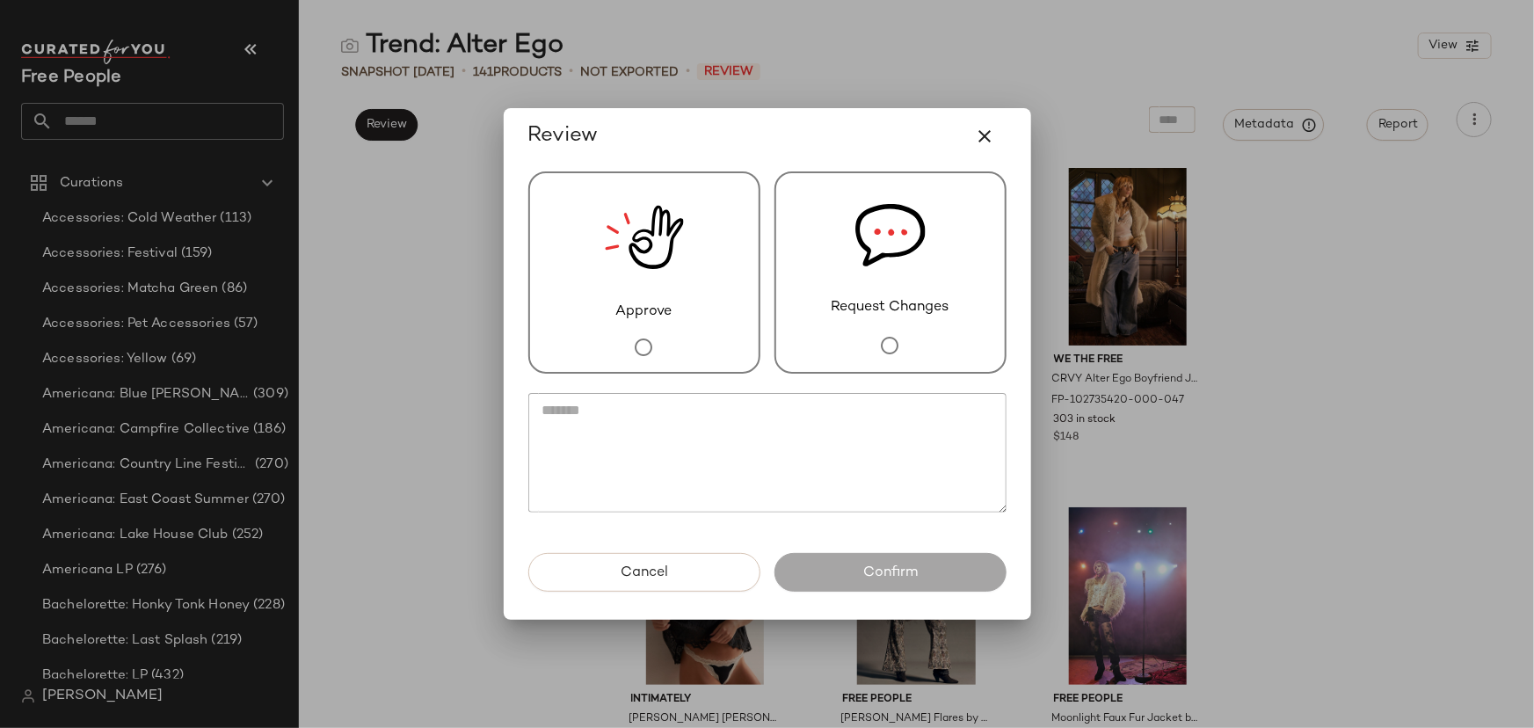
click at [819, 266] on div "Request Changes" at bounding box center [891, 272] width 232 height 202
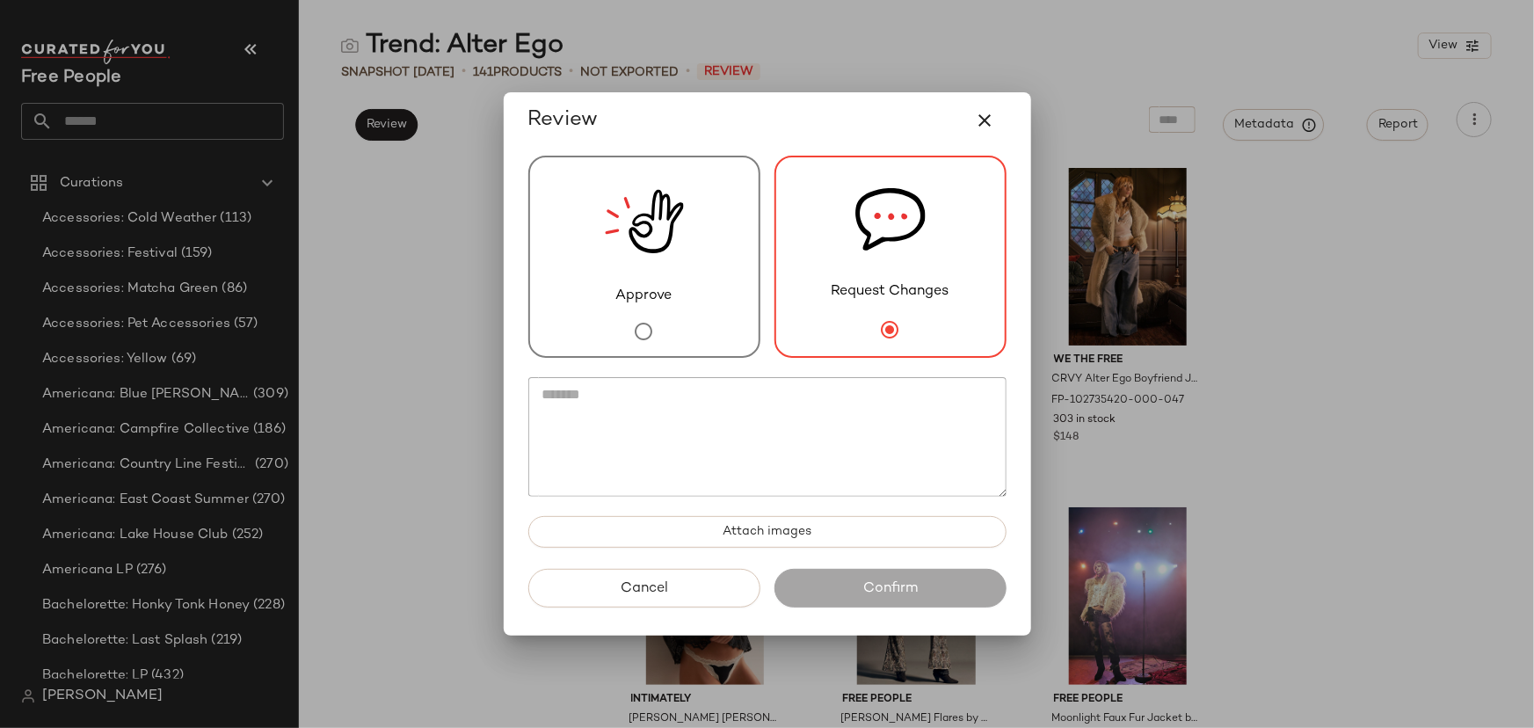
click at [831, 467] on textarea at bounding box center [767, 437] width 478 height 120
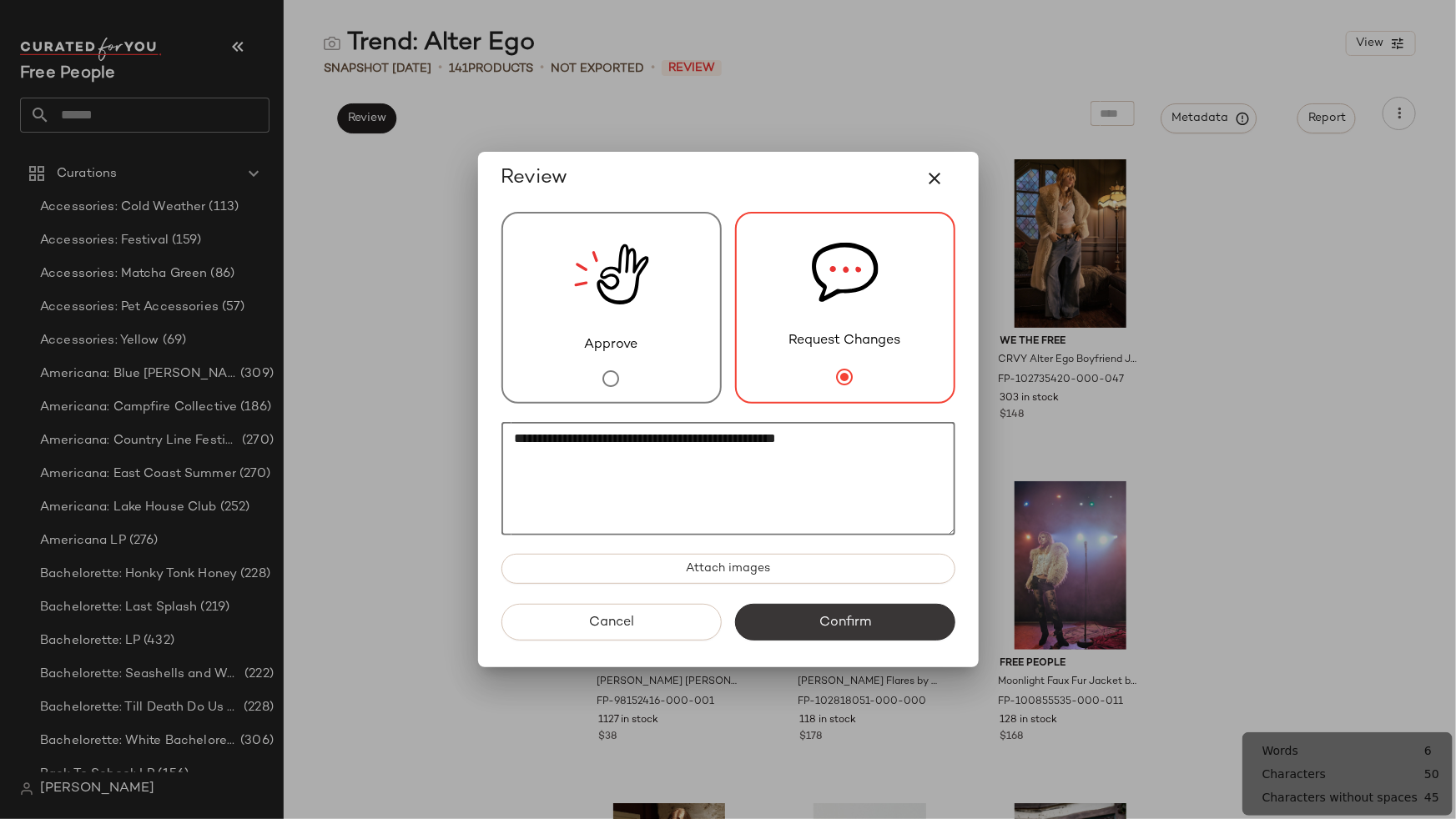
type textarea "**********"
click at [909, 617] on button "Confirm" at bounding box center [846, 623] width 220 height 37
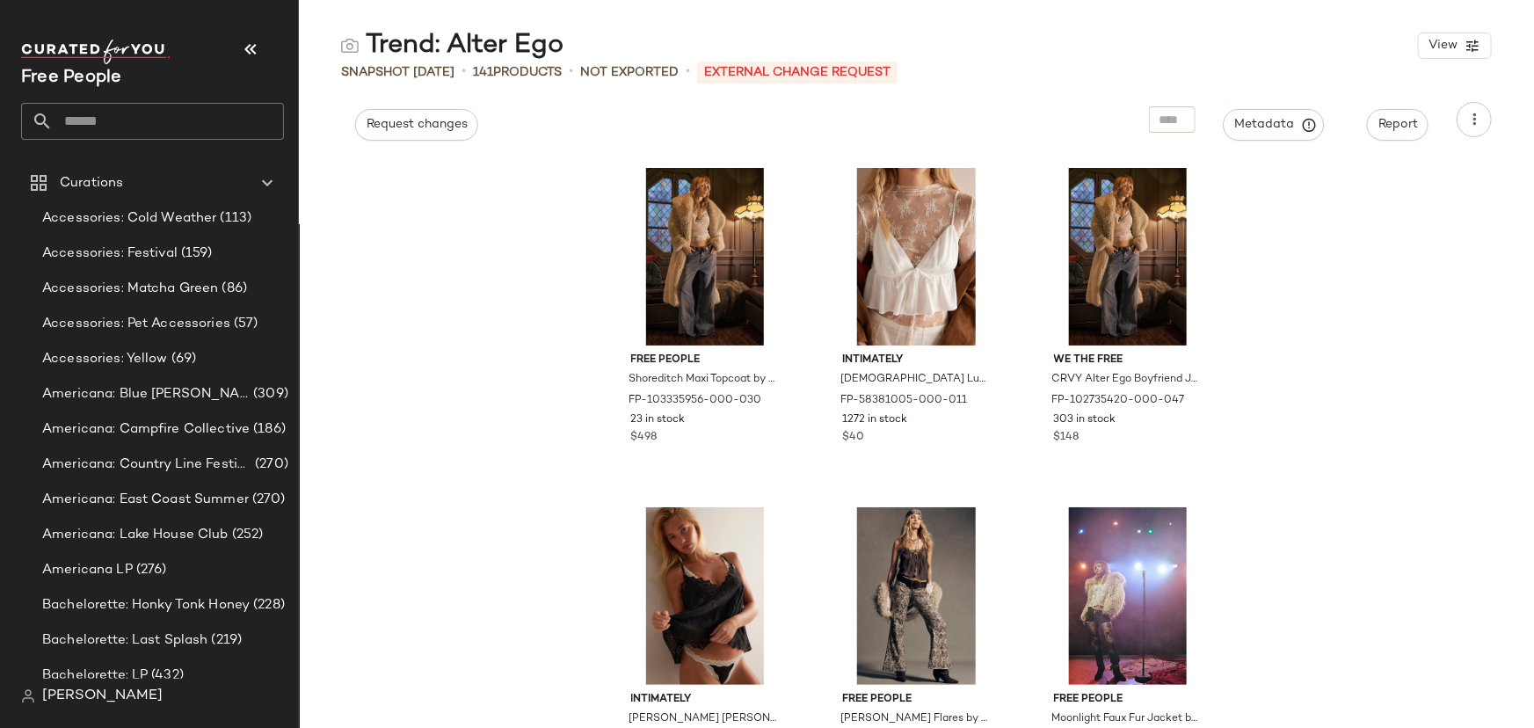
click at [112, 118] on input "text" at bounding box center [168, 121] width 231 height 37
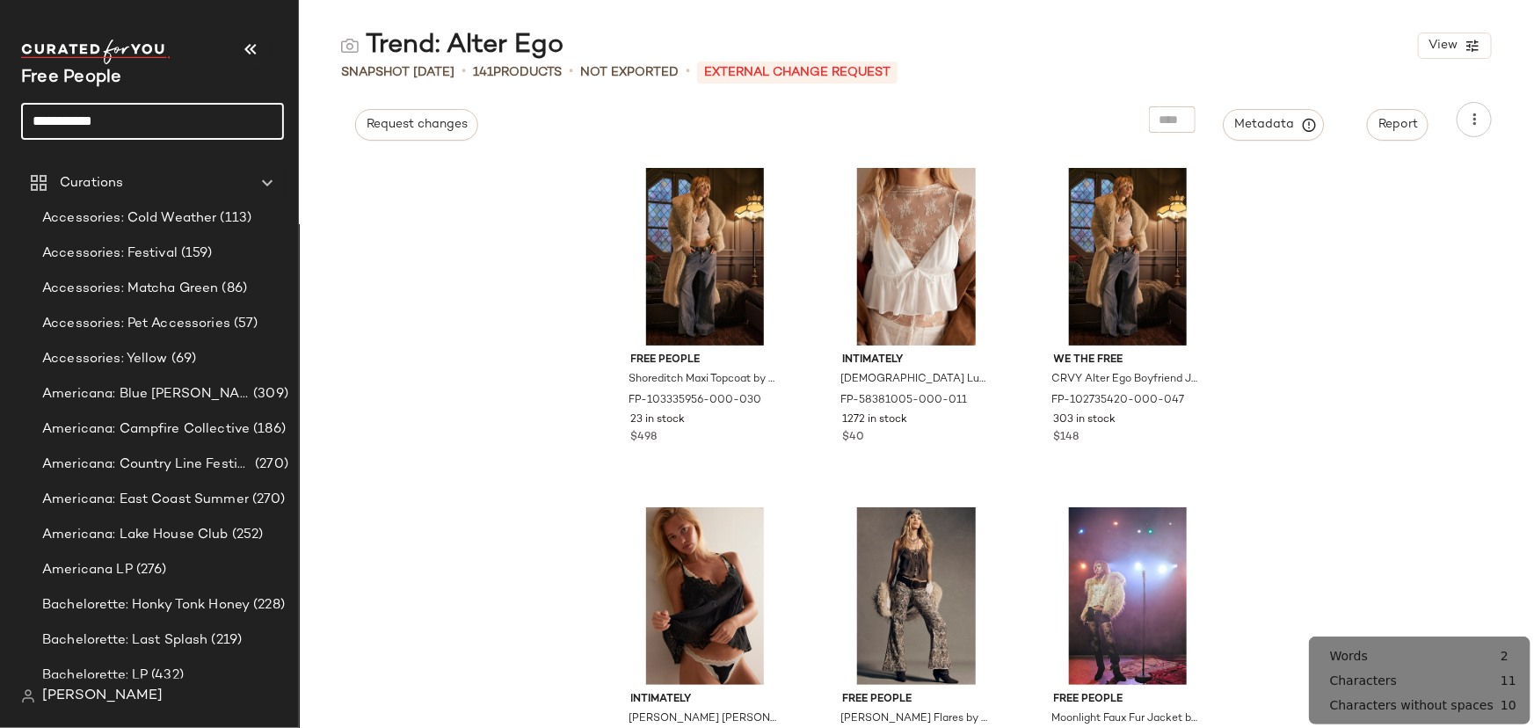
type input "**********"
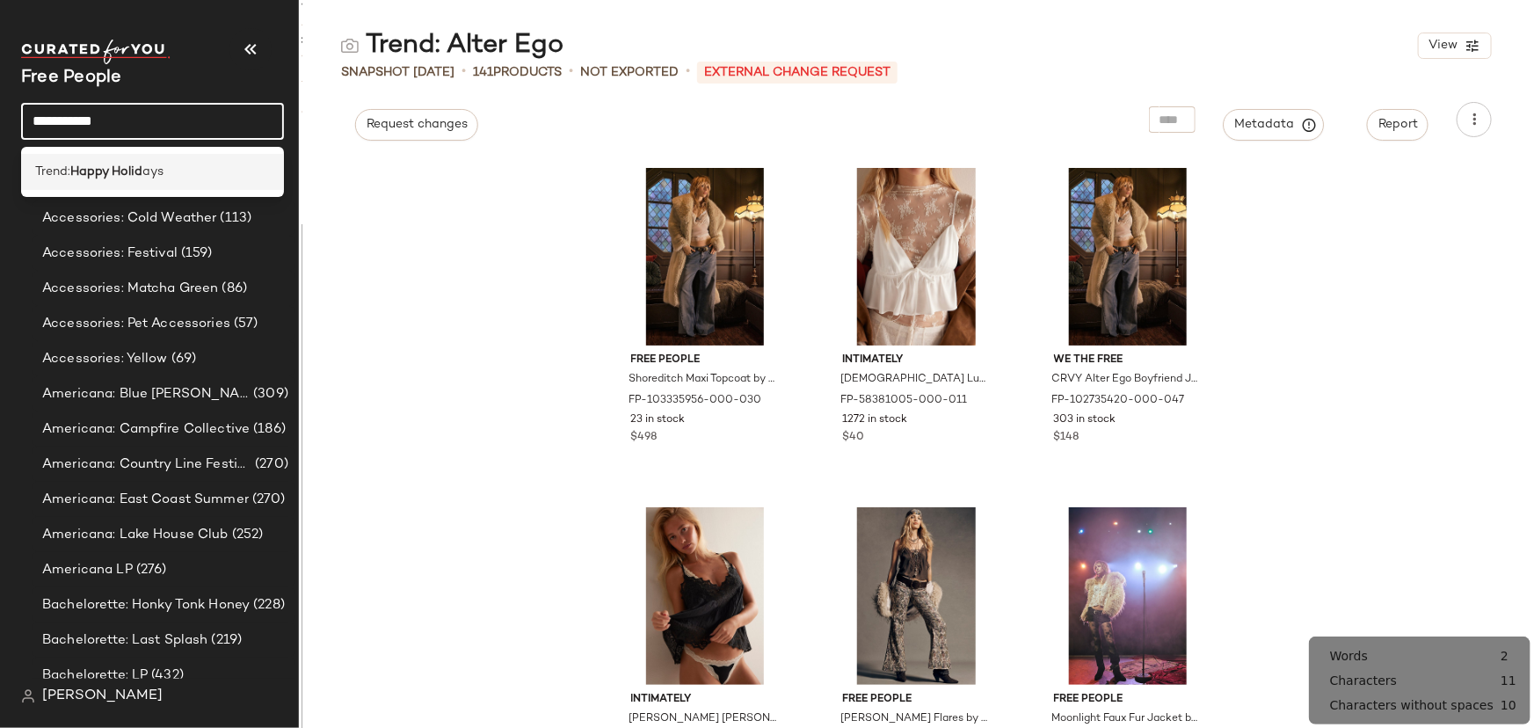
click at [142, 171] on b "Happy Holid" at bounding box center [106, 172] width 72 height 18
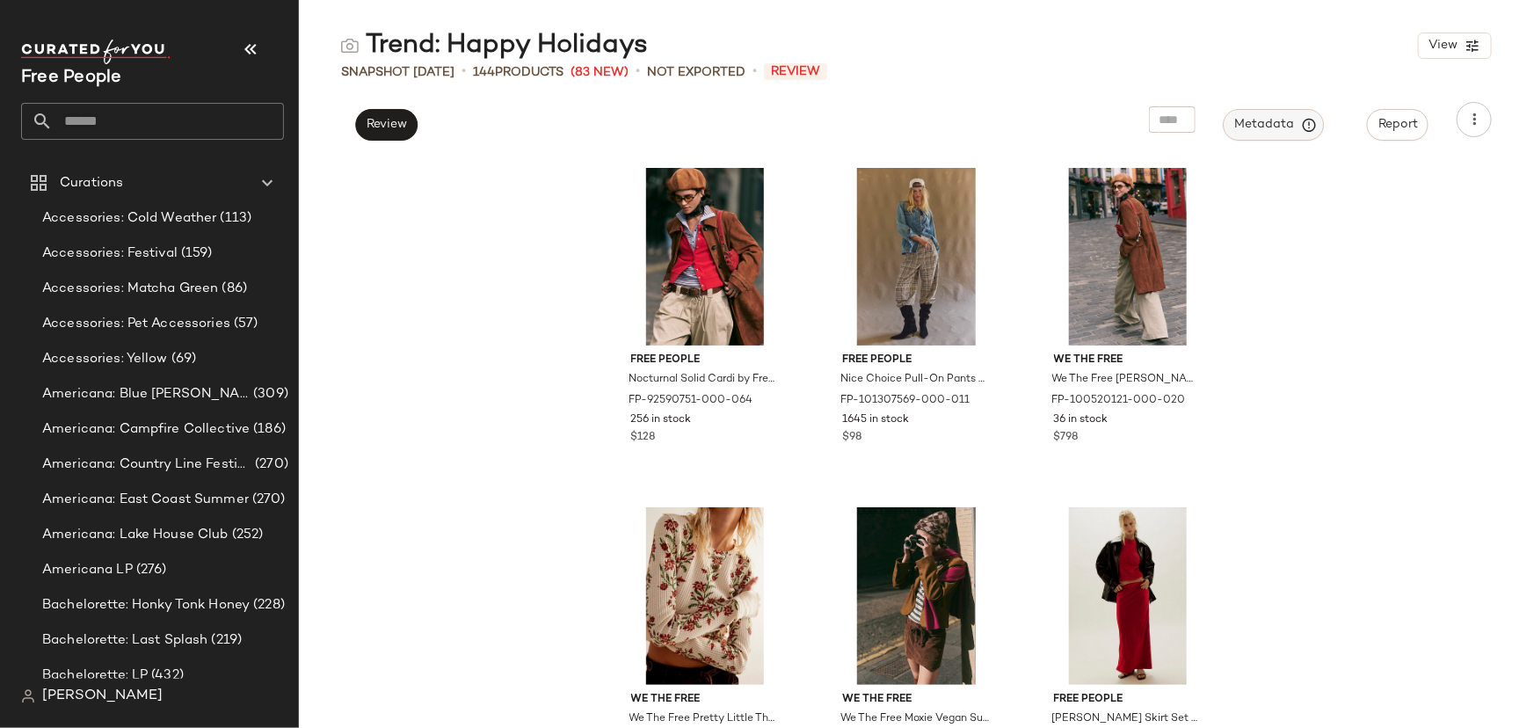
click at [1261, 123] on span "Metadata" at bounding box center [1274, 125] width 80 height 16
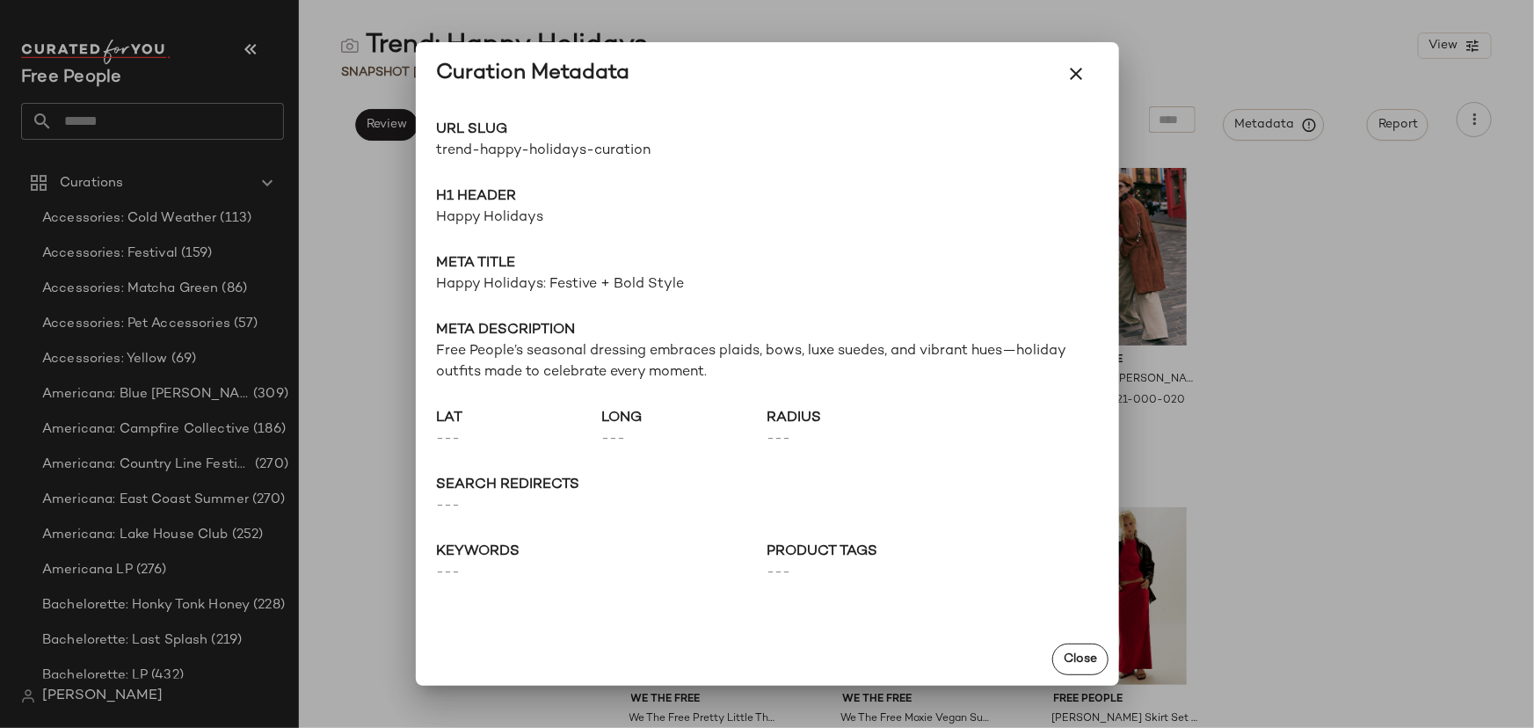
click at [536, 157] on span "trend-happy-holidays-curation" at bounding box center [602, 151] width 331 height 21
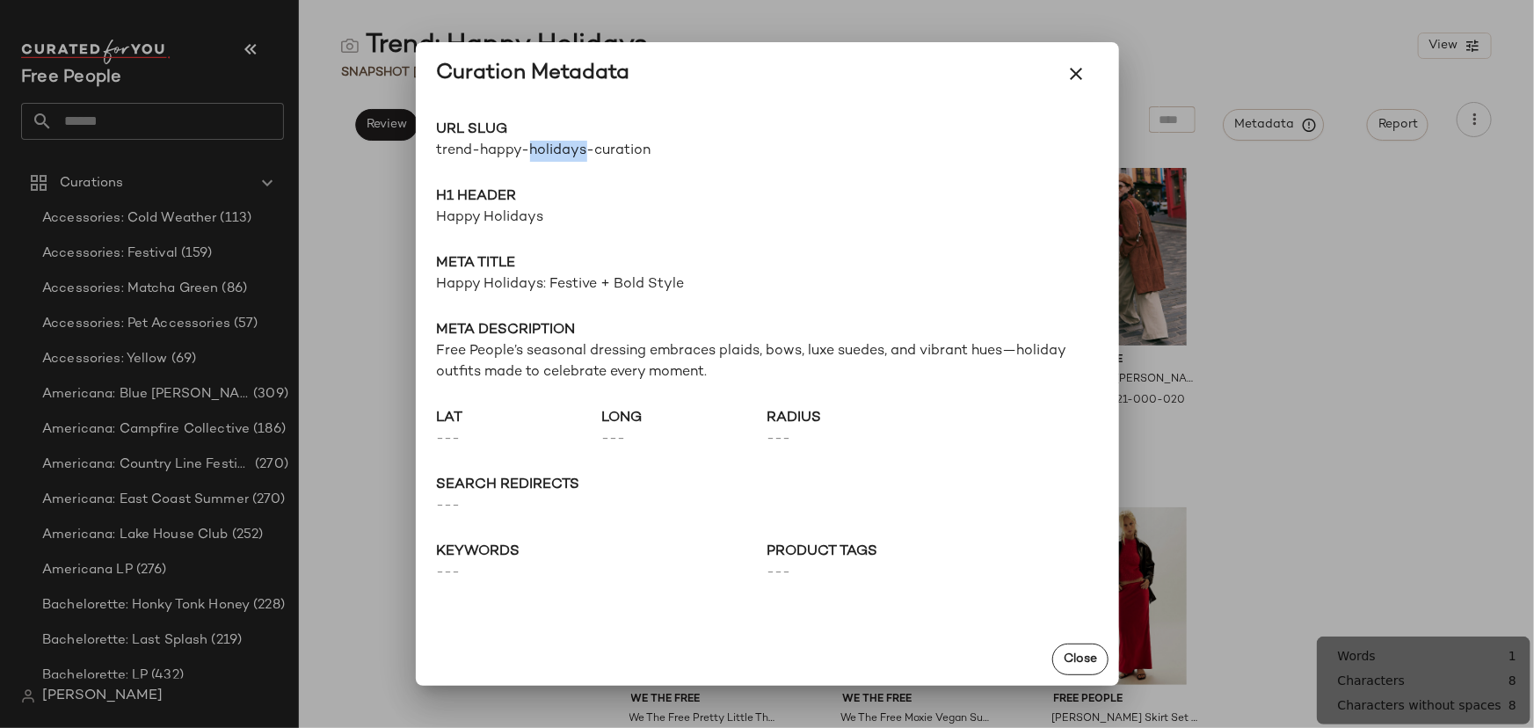
click at [536, 157] on span "trend-happy-holidays-curation" at bounding box center [602, 151] width 331 height 21
copy div "trend-happy-holidays-curation Go to Shop"
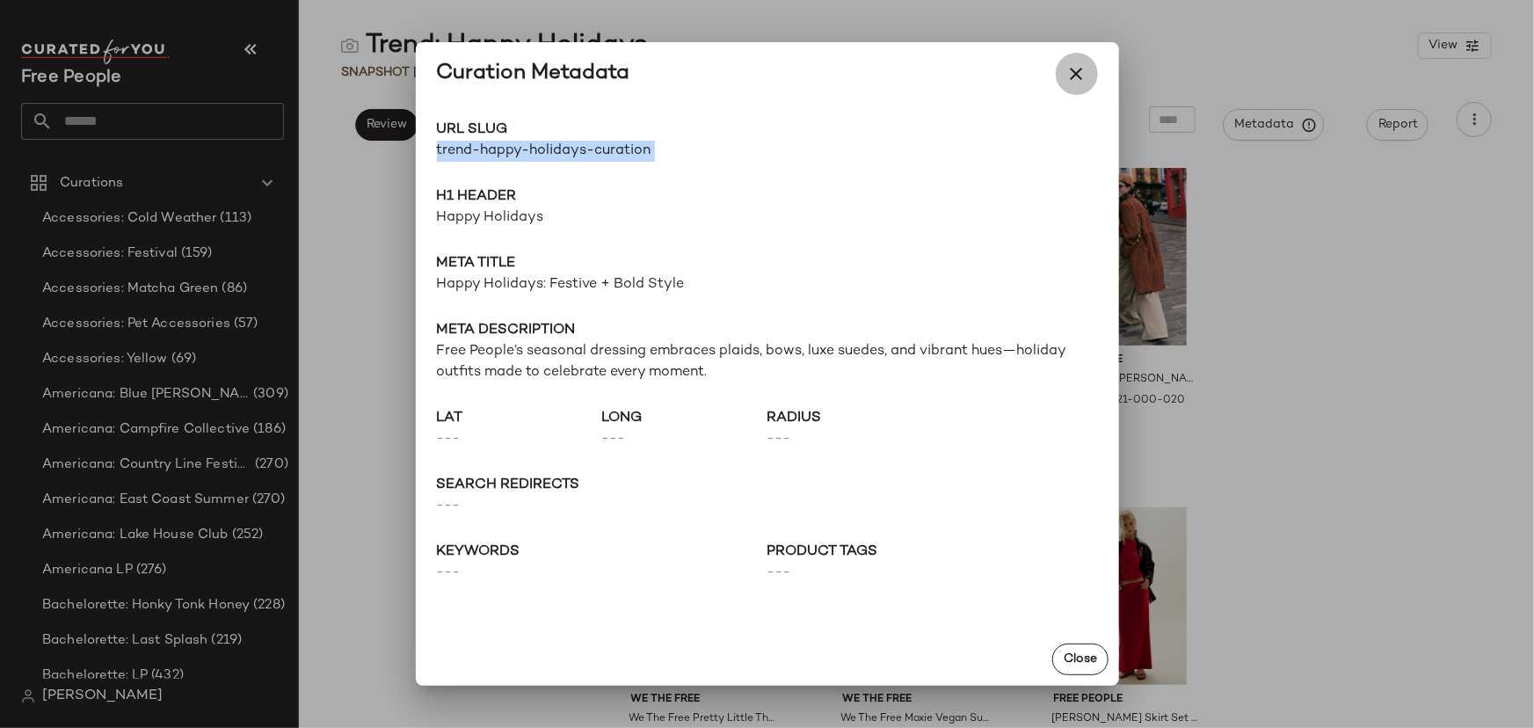
click at [1072, 79] on icon "button" at bounding box center [1076, 73] width 21 height 21
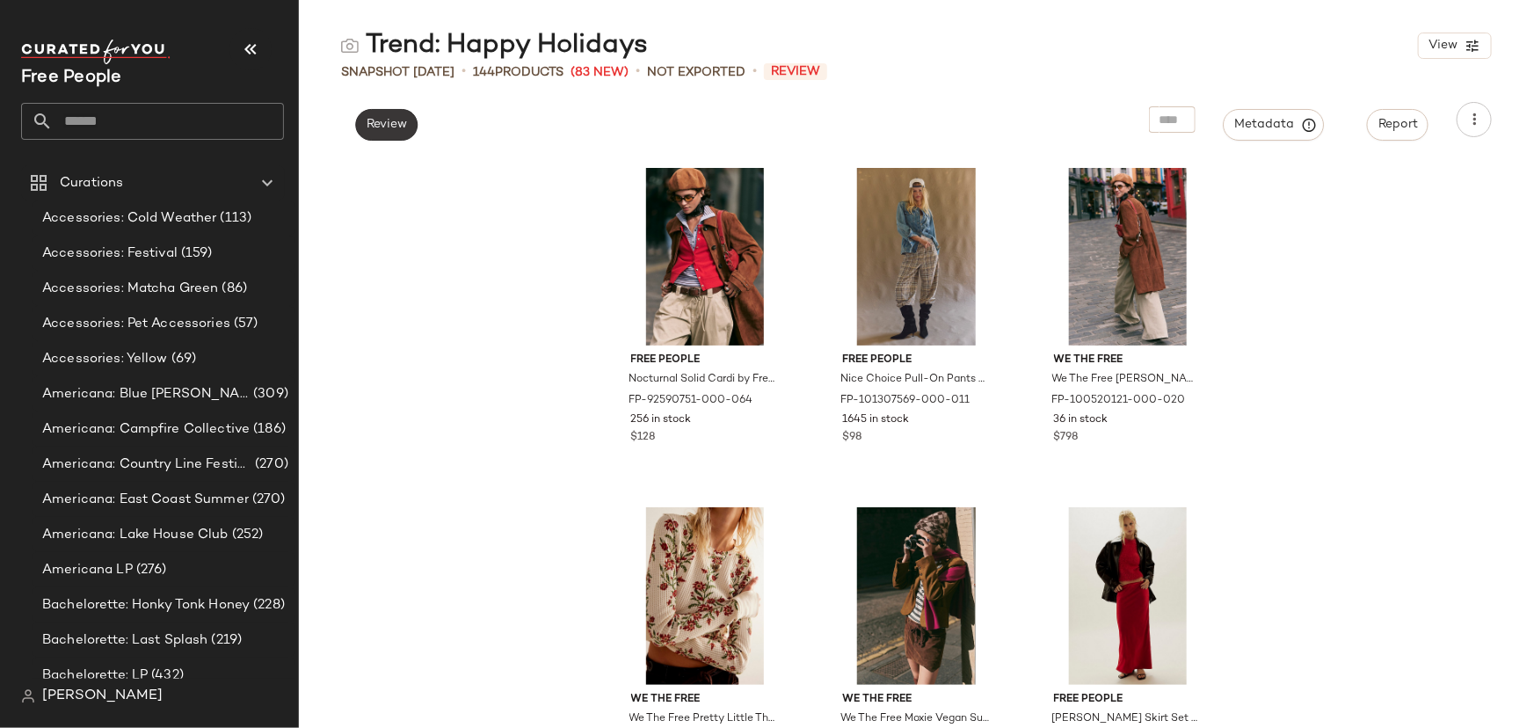
click at [405, 118] on span "Review" at bounding box center [386, 125] width 41 height 14
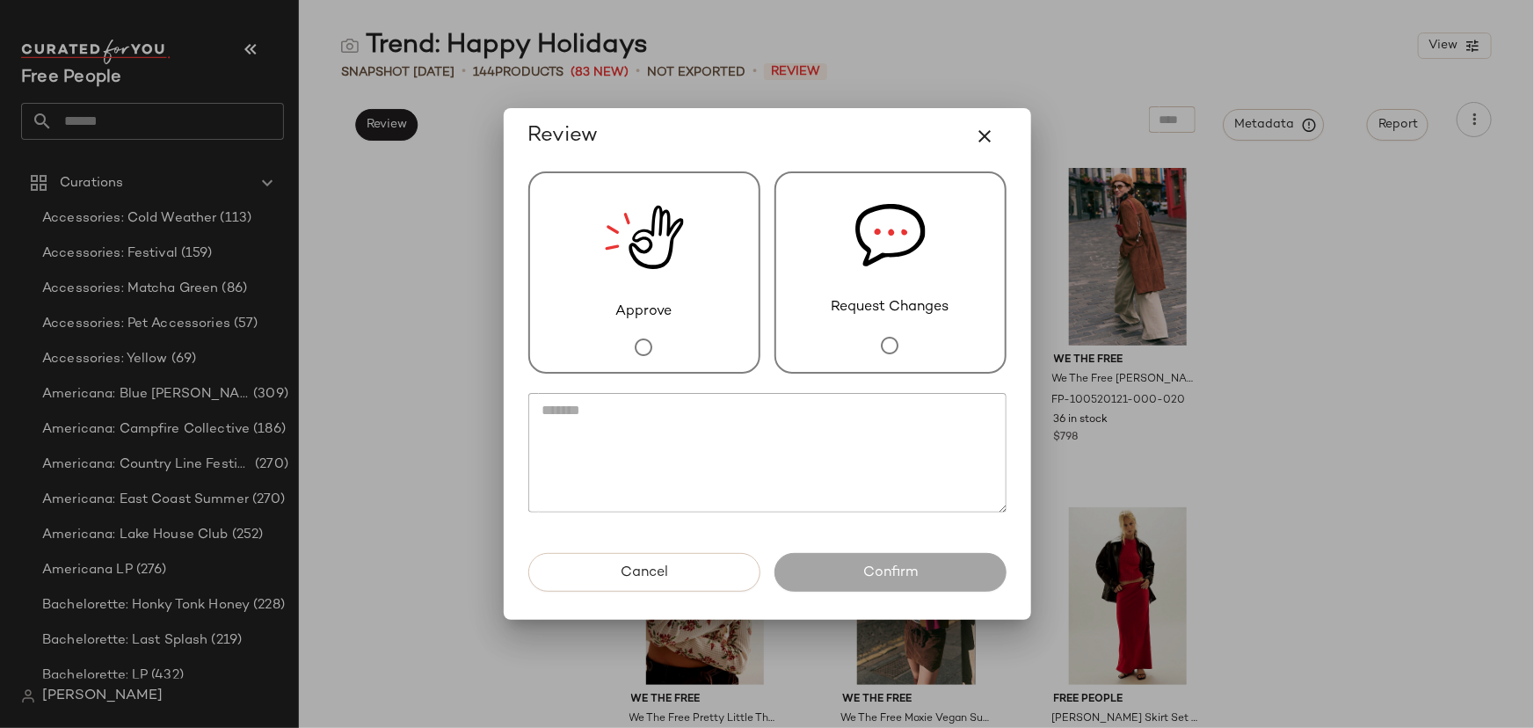
click at [905, 306] on span "Request Changes" at bounding box center [891, 307] width 118 height 21
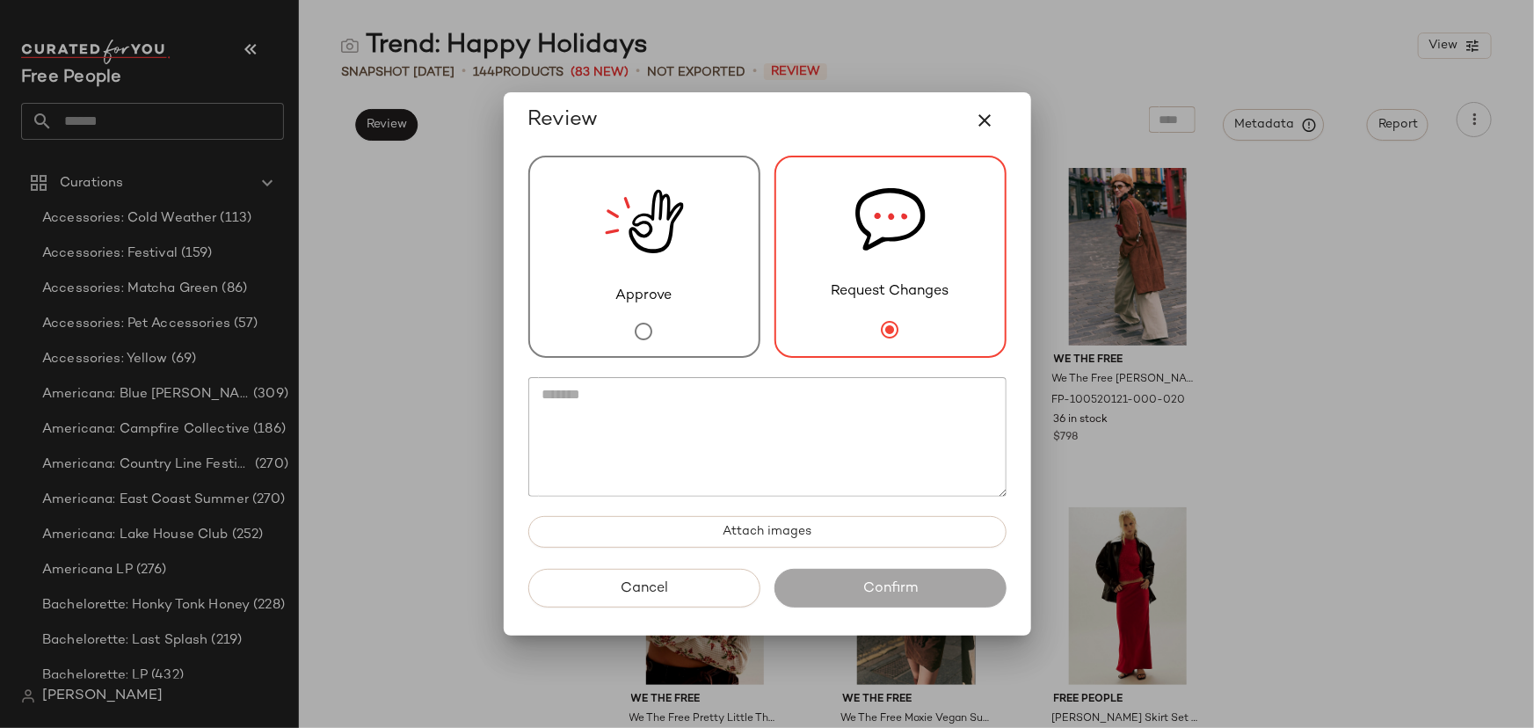
click at [877, 471] on textarea at bounding box center [767, 437] width 478 height 120
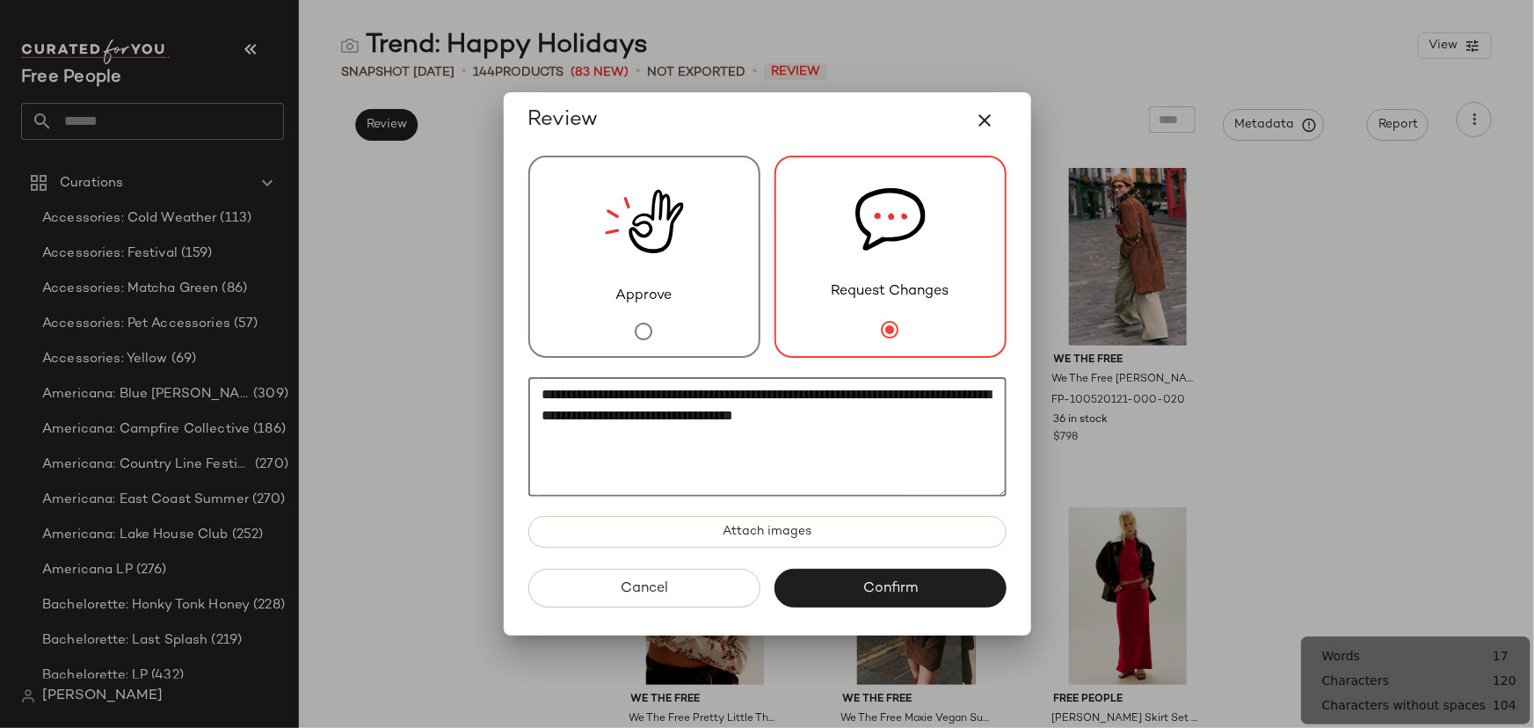
type textarea "**********"
click at [911, 616] on div "Cancel Confirm" at bounding box center [767, 602] width 506 height 67
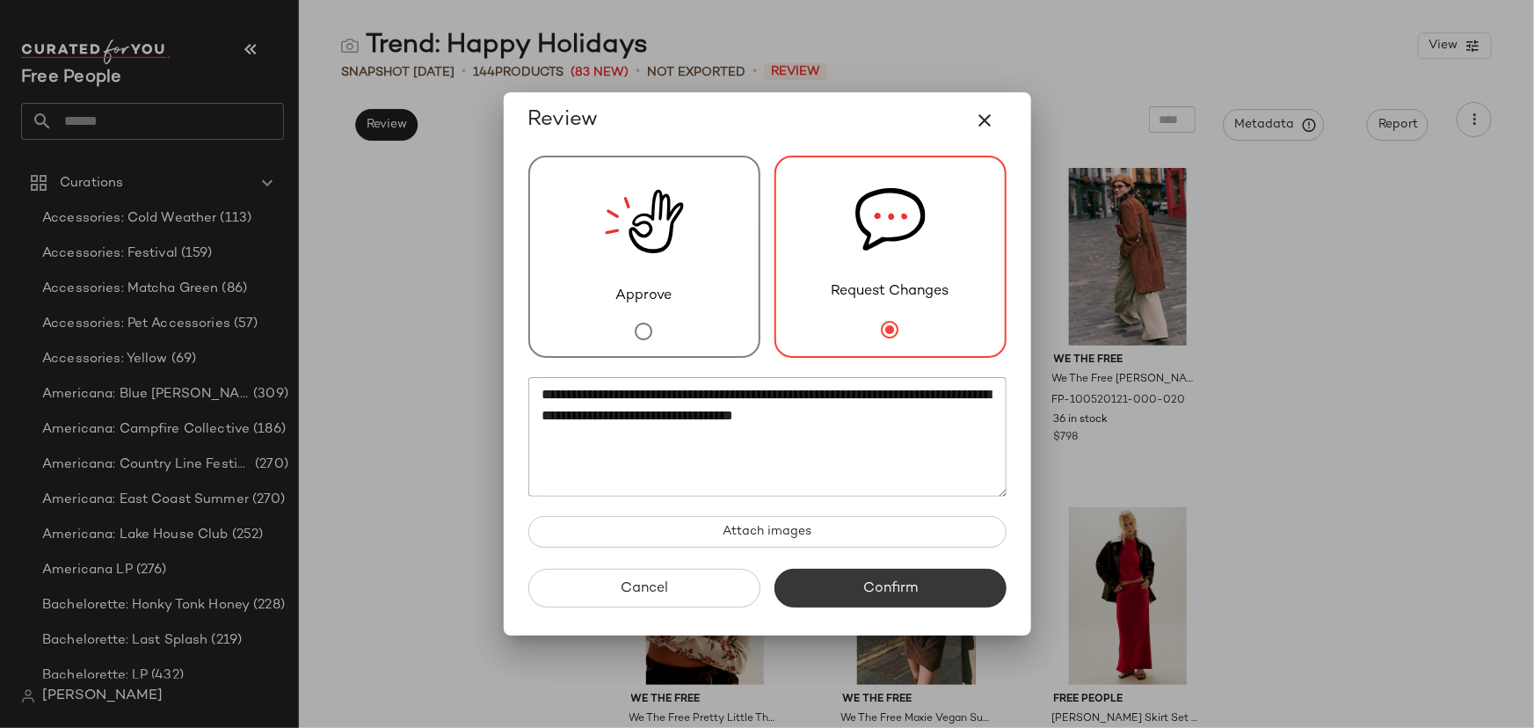
click at [906, 595] on span "Confirm" at bounding box center [890, 588] width 55 height 17
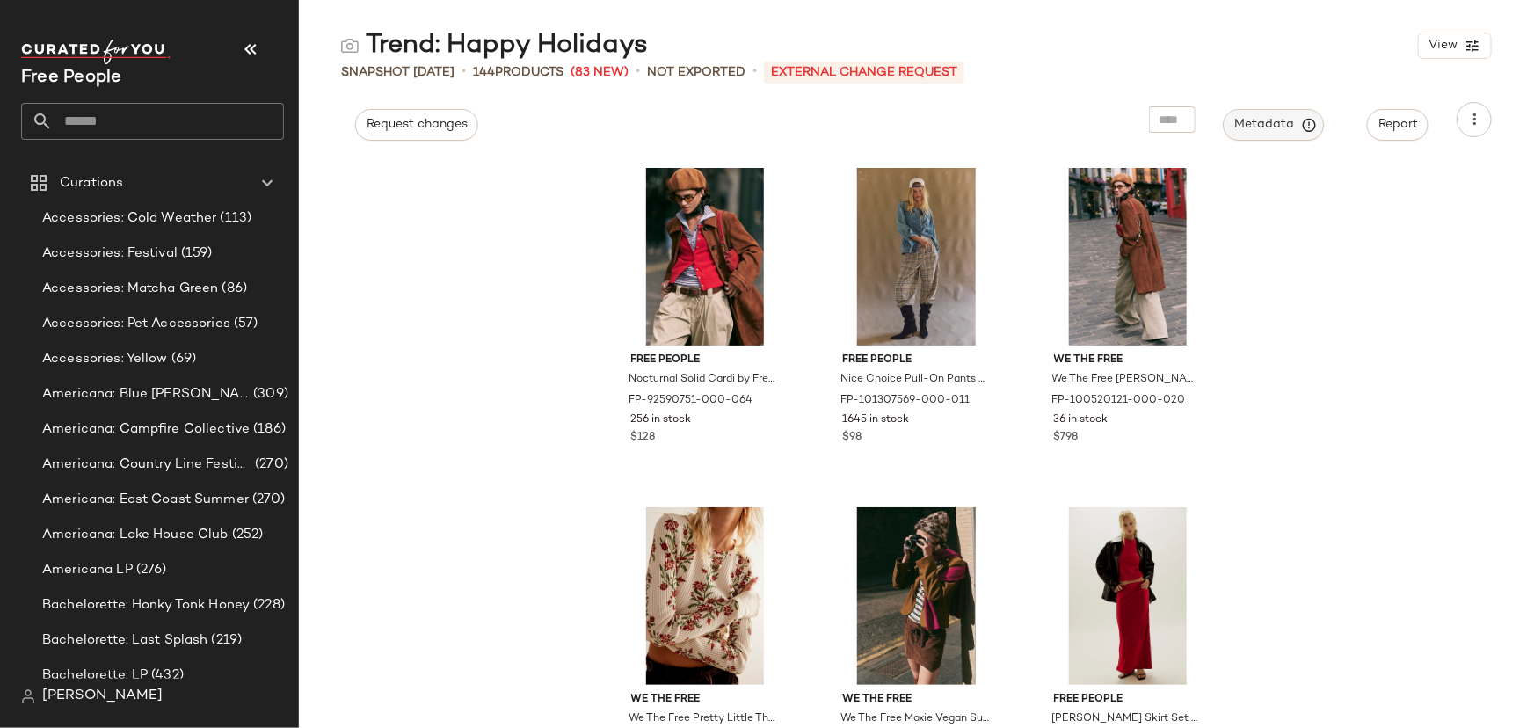
click at [1275, 120] on span "Metadata" at bounding box center [1274, 125] width 80 height 16
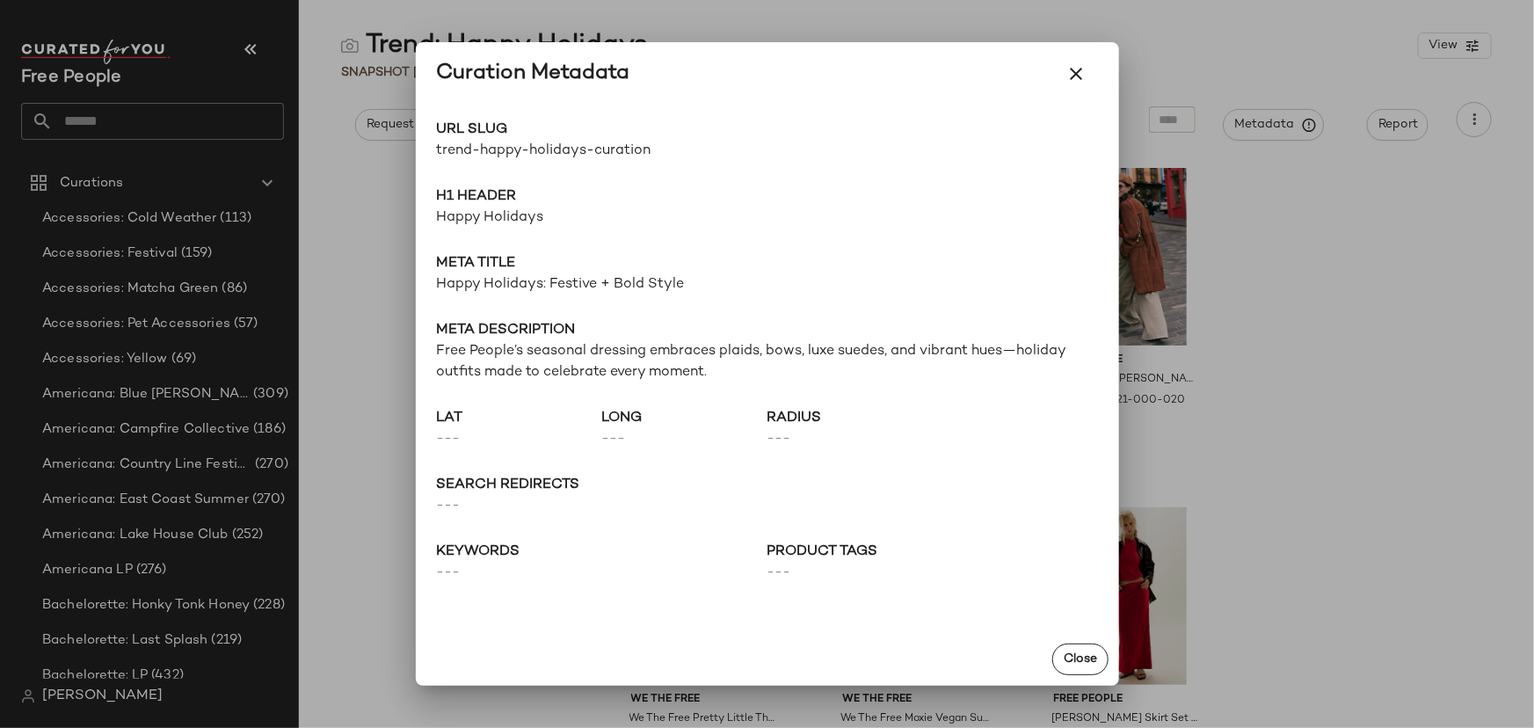
click at [492, 216] on span "Happy Holidays" at bounding box center [767, 217] width 661 height 21
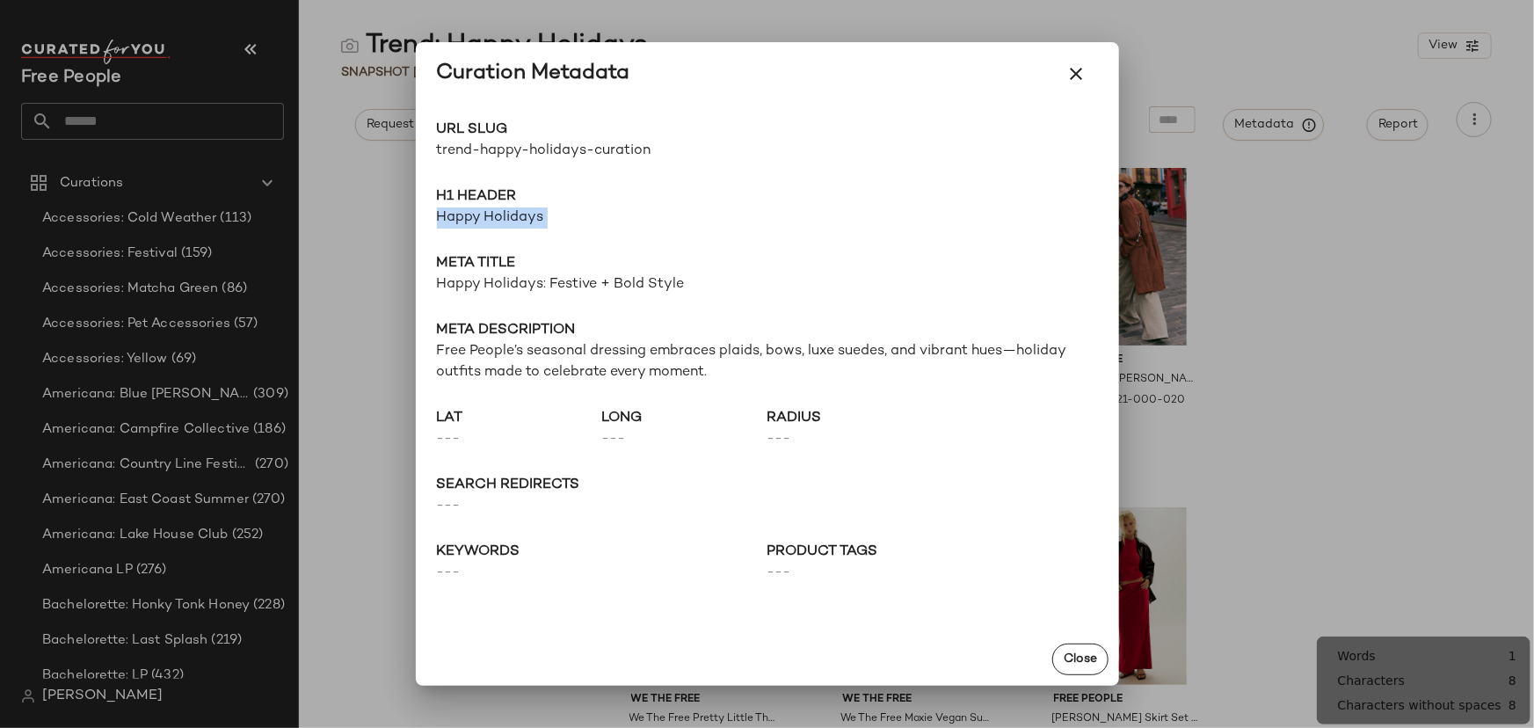
click at [492, 216] on span "Happy Holidays" at bounding box center [767, 217] width 661 height 21
copy span "Happy Holidays"
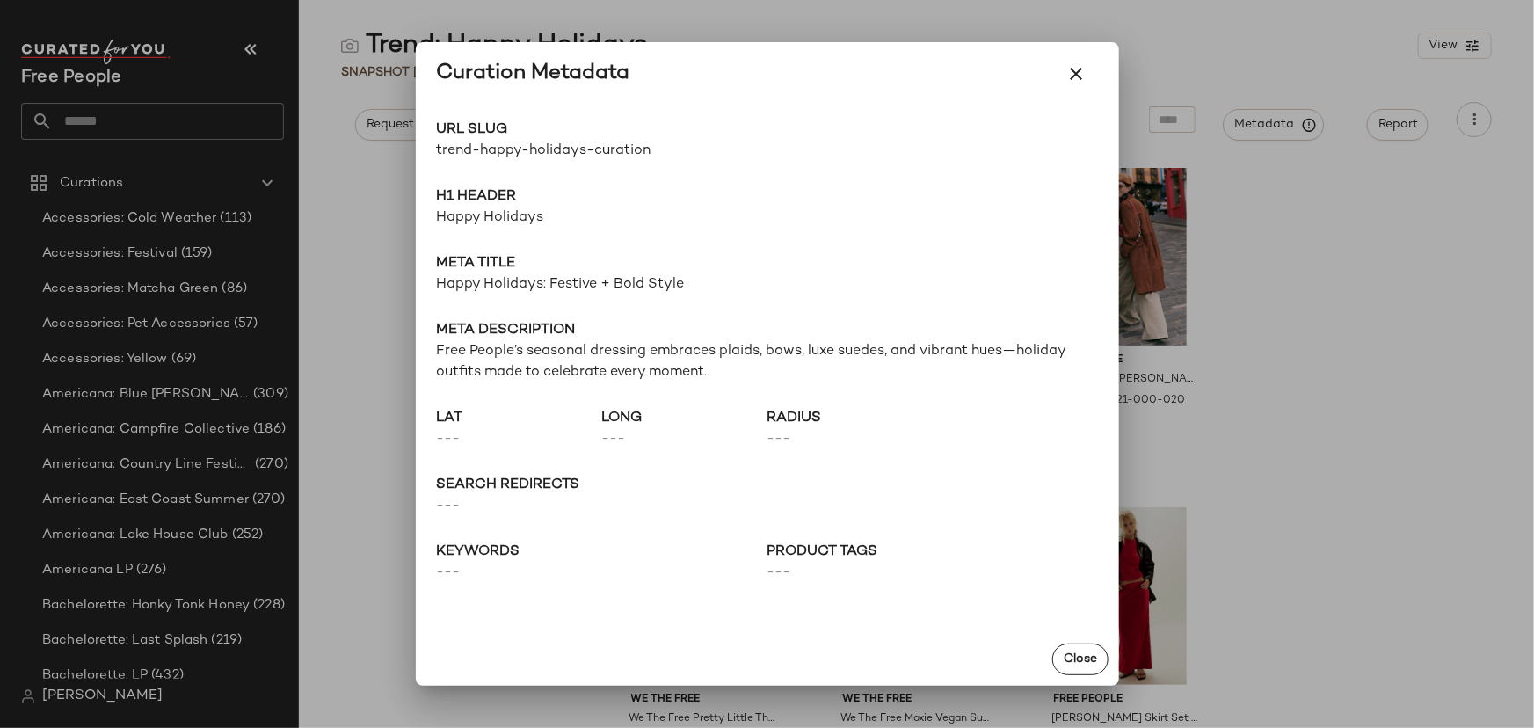
click at [625, 295] on div "URL Slug trend-happy-holidays-curation Go to Shop H1 Header Happy Holidays Meta…" at bounding box center [767, 370] width 703 height 528
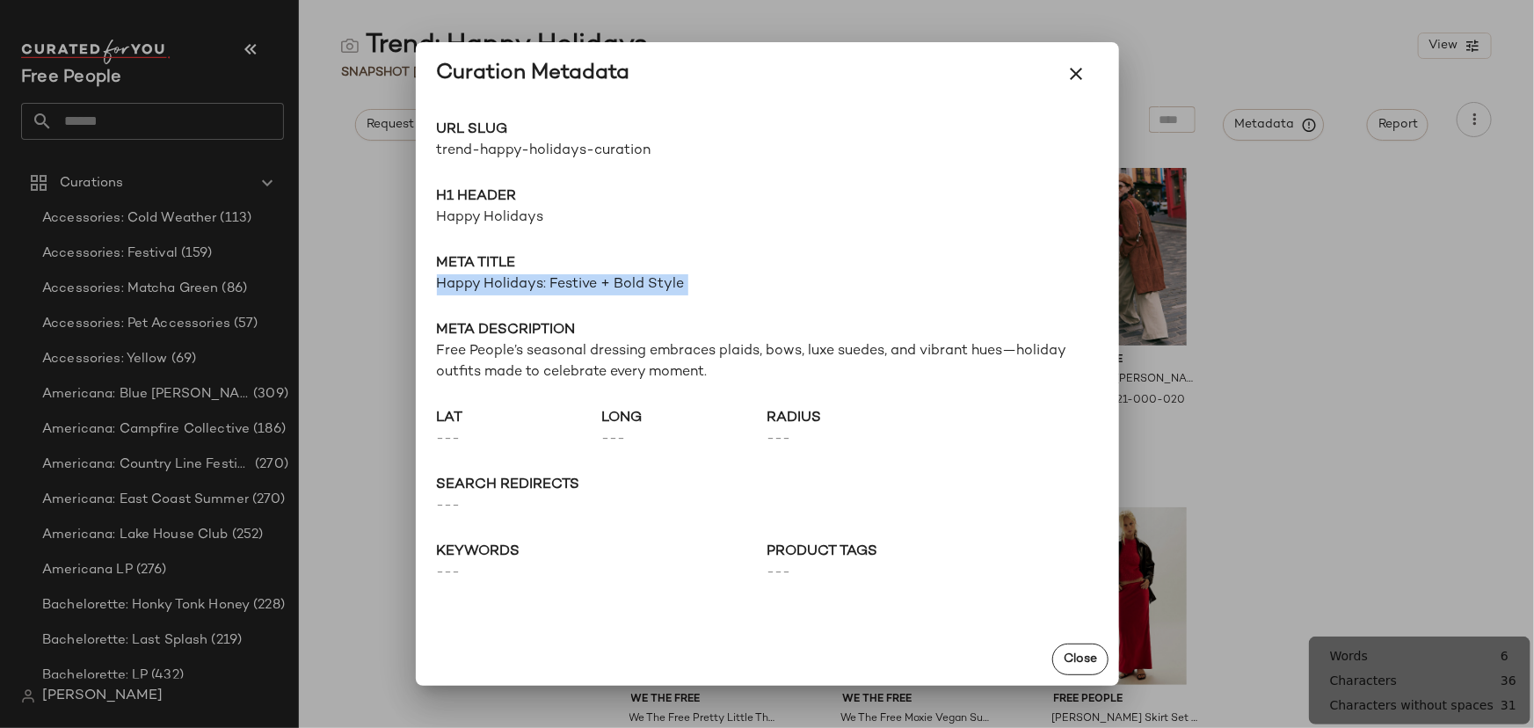
click at [625, 295] on div "URL Slug trend-happy-holidays-curation Go to Shop H1 Header Happy Holidays Meta…" at bounding box center [767, 370] width 703 height 528
copy span "Happy Holidays: Festive + Bold Style"
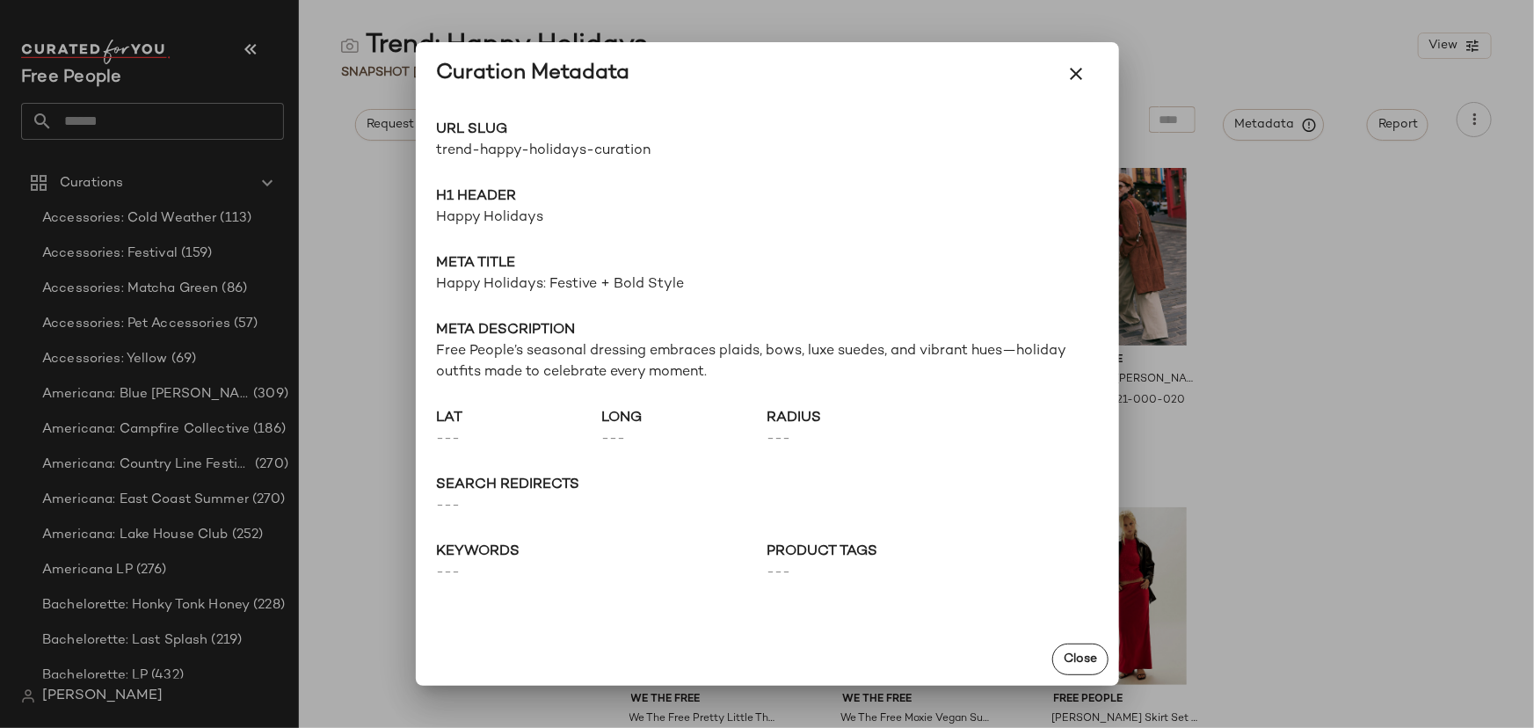
click at [751, 356] on span "Free People’s seasonal dressing embraces plaids, bows, luxe suedes, and vibrant…" at bounding box center [767, 362] width 661 height 42
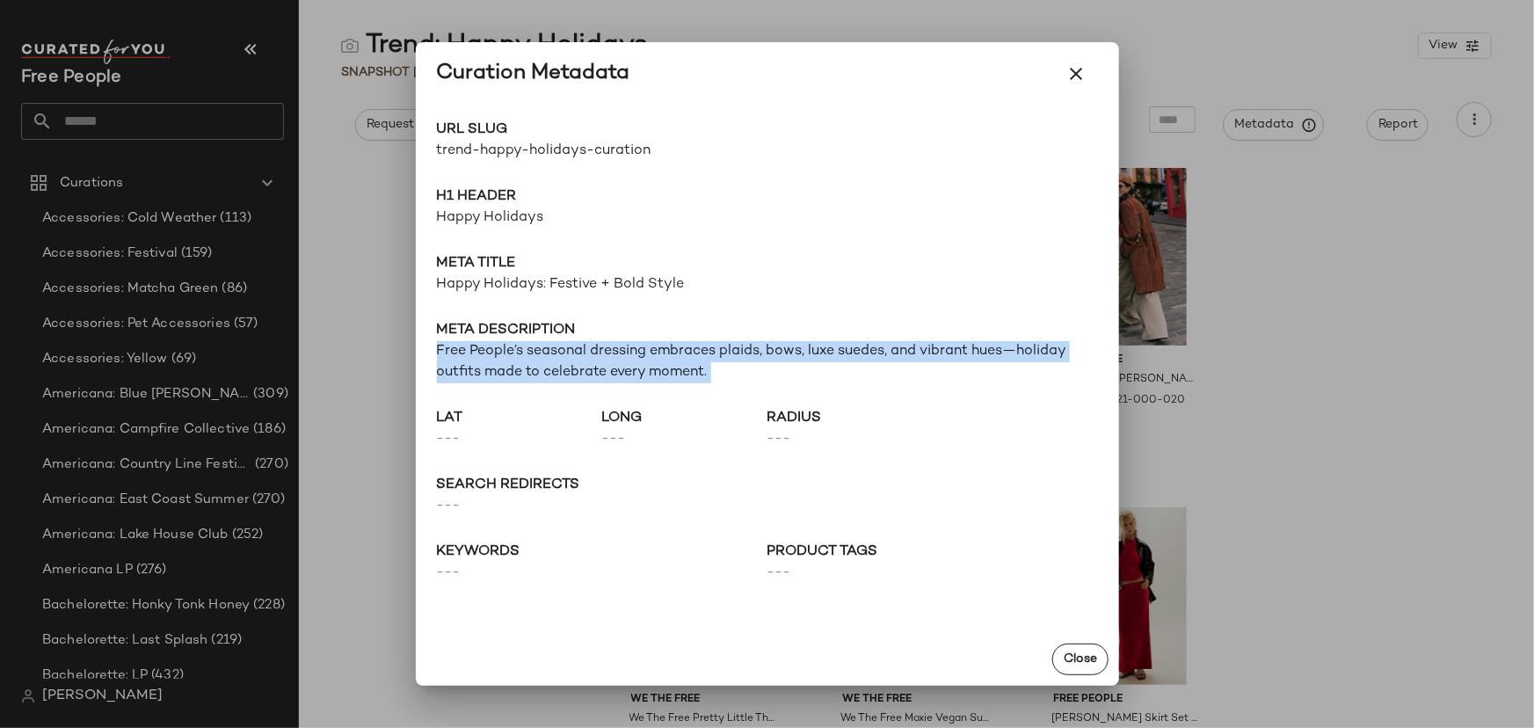
click at [751, 356] on span "Free People’s seasonal dressing embraces plaids, bows, luxe suedes, and vibrant…" at bounding box center [767, 362] width 661 height 42
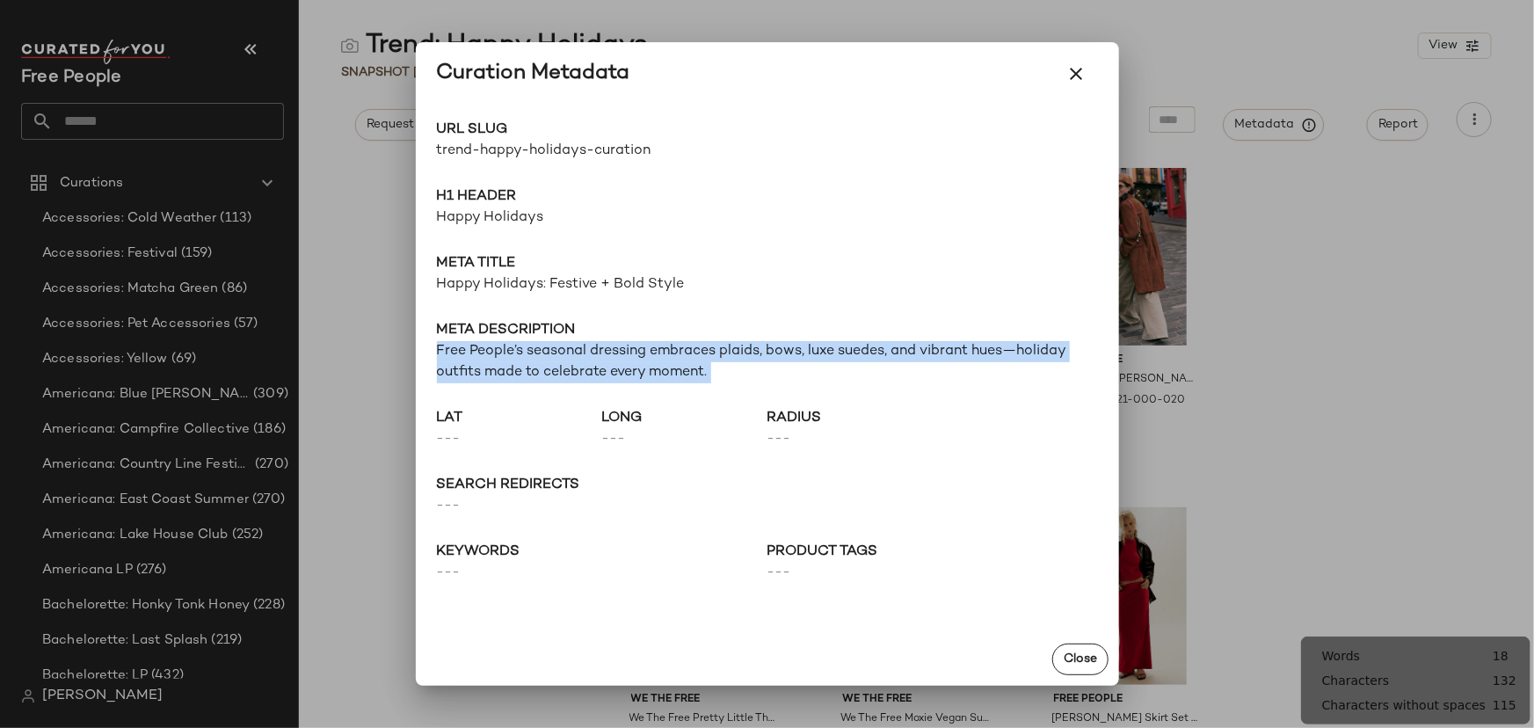
copy span "Free People’s seasonal dressing embraces plaids, bows, luxe suedes, and vibrant…"
